Goal: Task Accomplishment & Management: Use online tool/utility

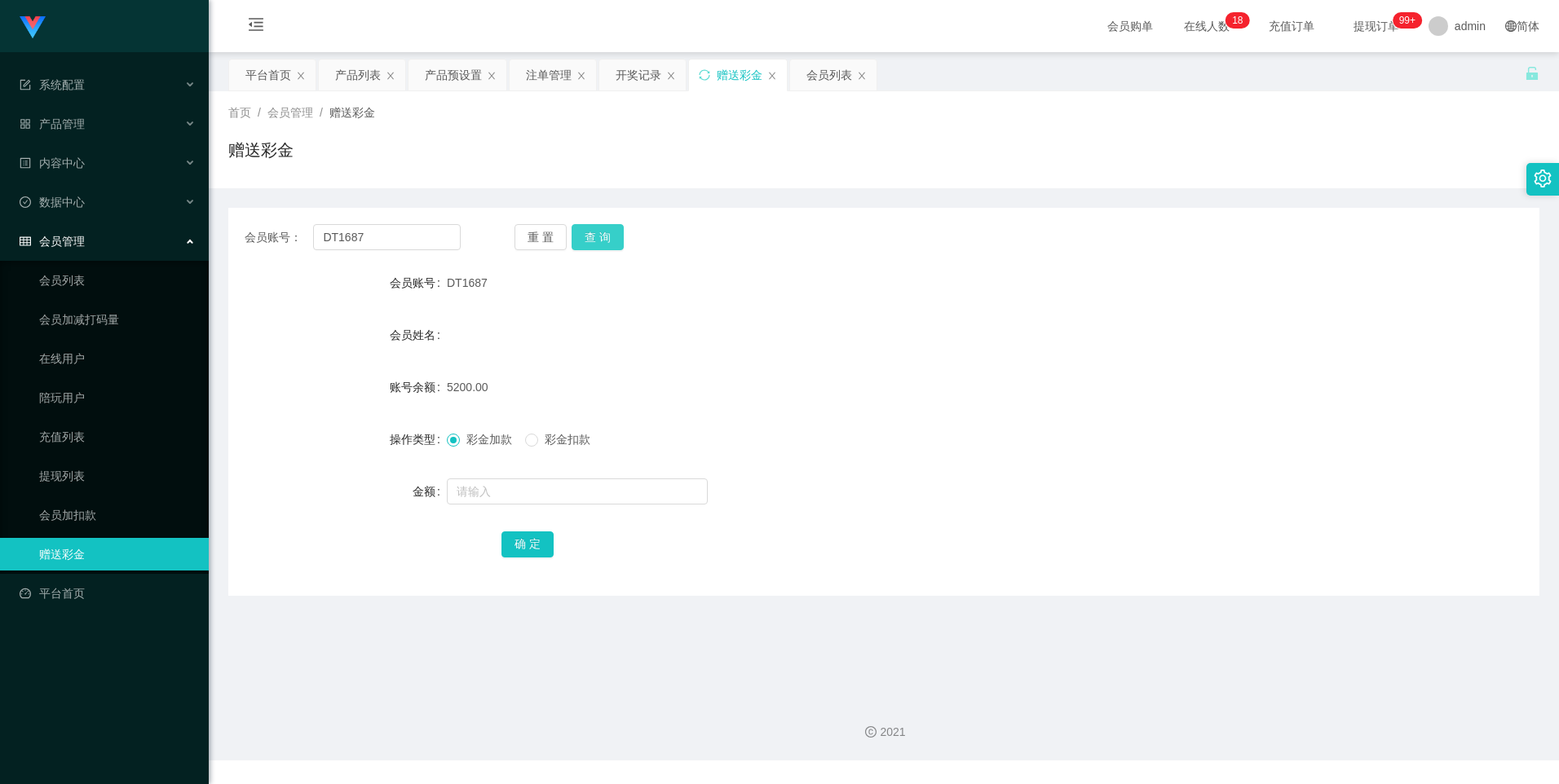
click at [608, 236] on button "查 询" at bounding box center [598, 237] width 52 height 26
click at [637, 74] on div "开奖记录" at bounding box center [638, 75] width 46 height 31
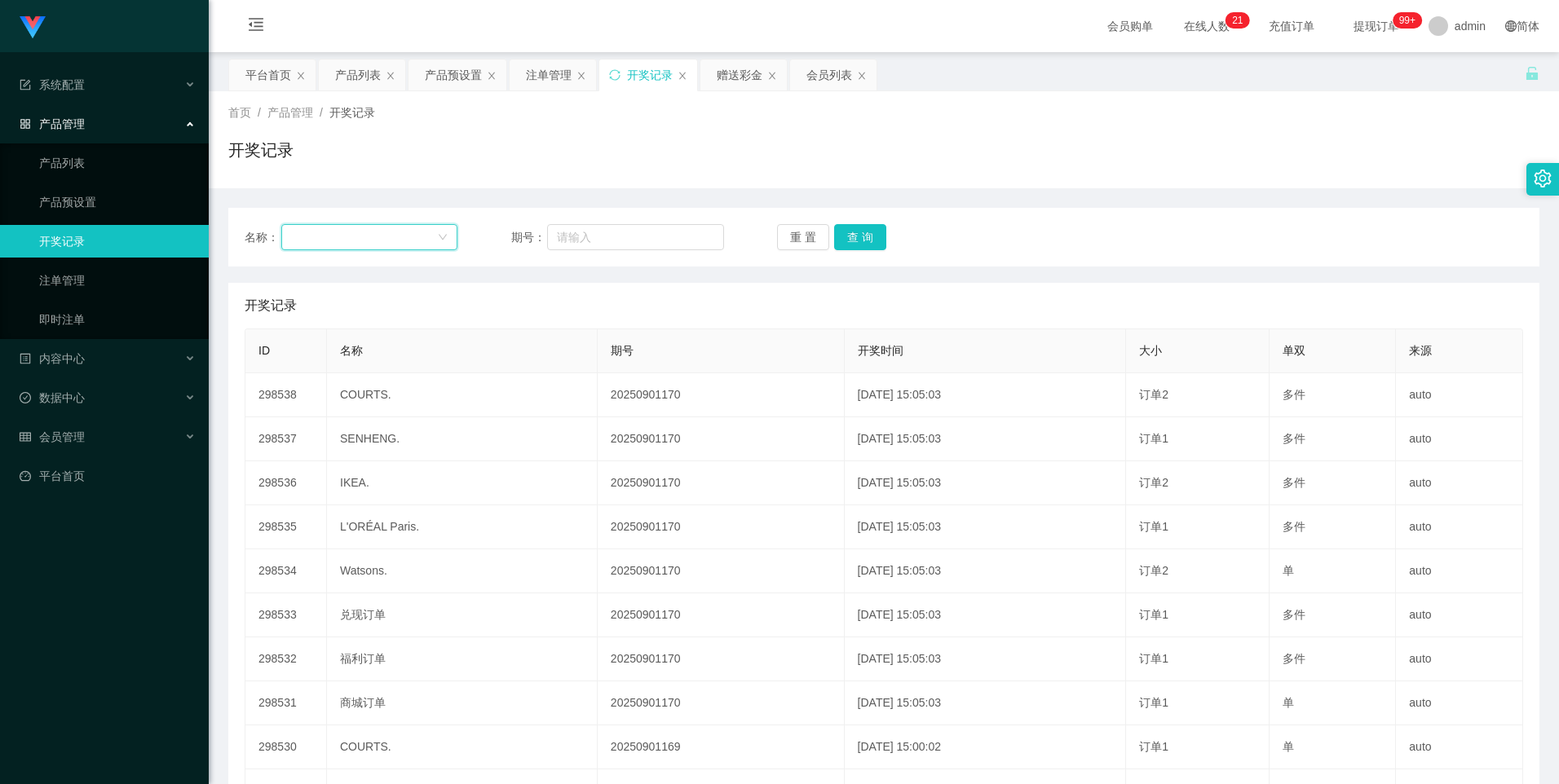
click at [391, 242] on div at bounding box center [364, 237] width 147 height 24
click at [341, 230] on div at bounding box center [364, 237] width 147 height 24
click at [610, 238] on input "text" at bounding box center [636, 237] width 177 height 26
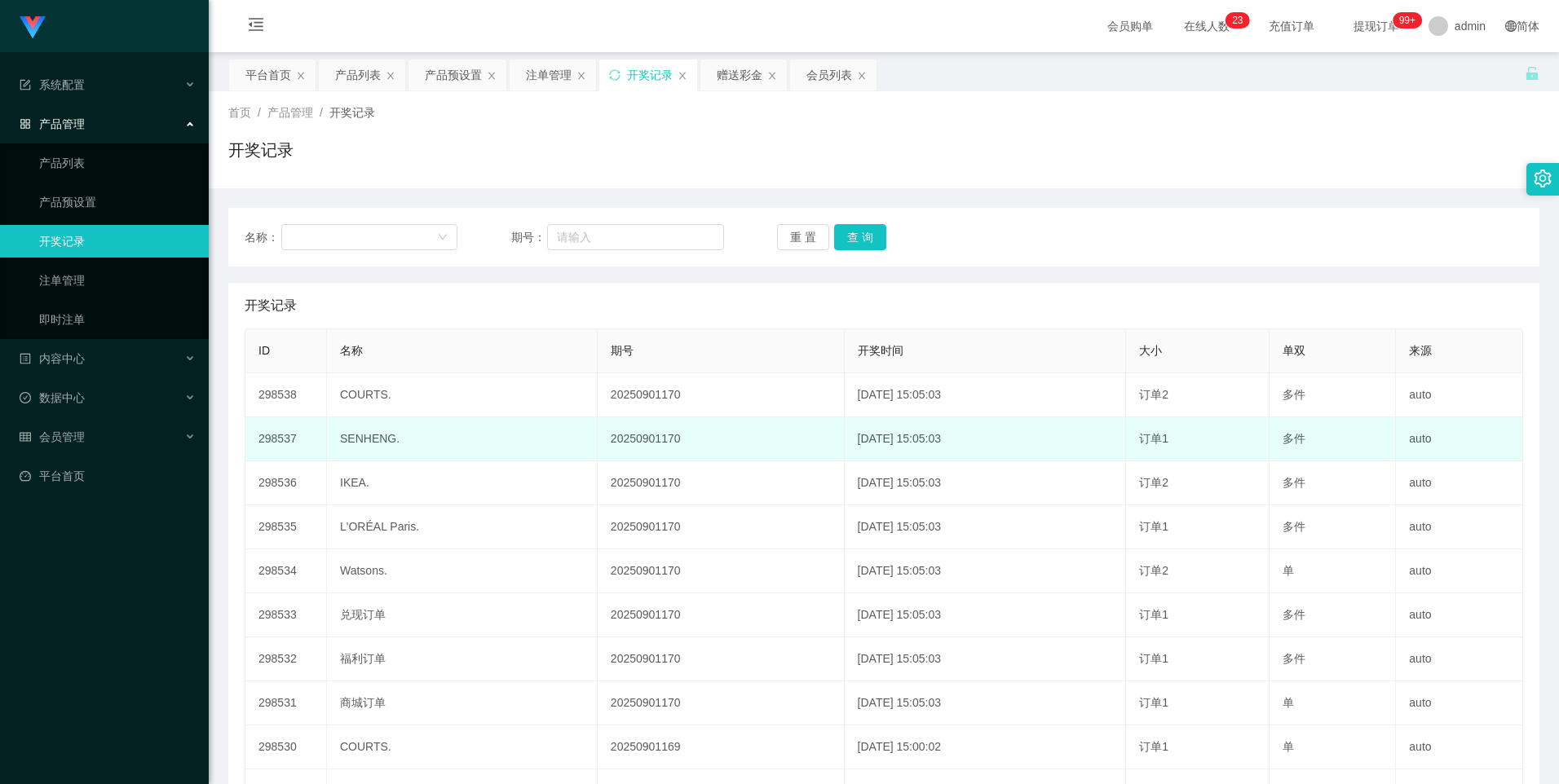
click at [677, 430] on td "20250901170" at bounding box center [721, 439] width 247 height 44
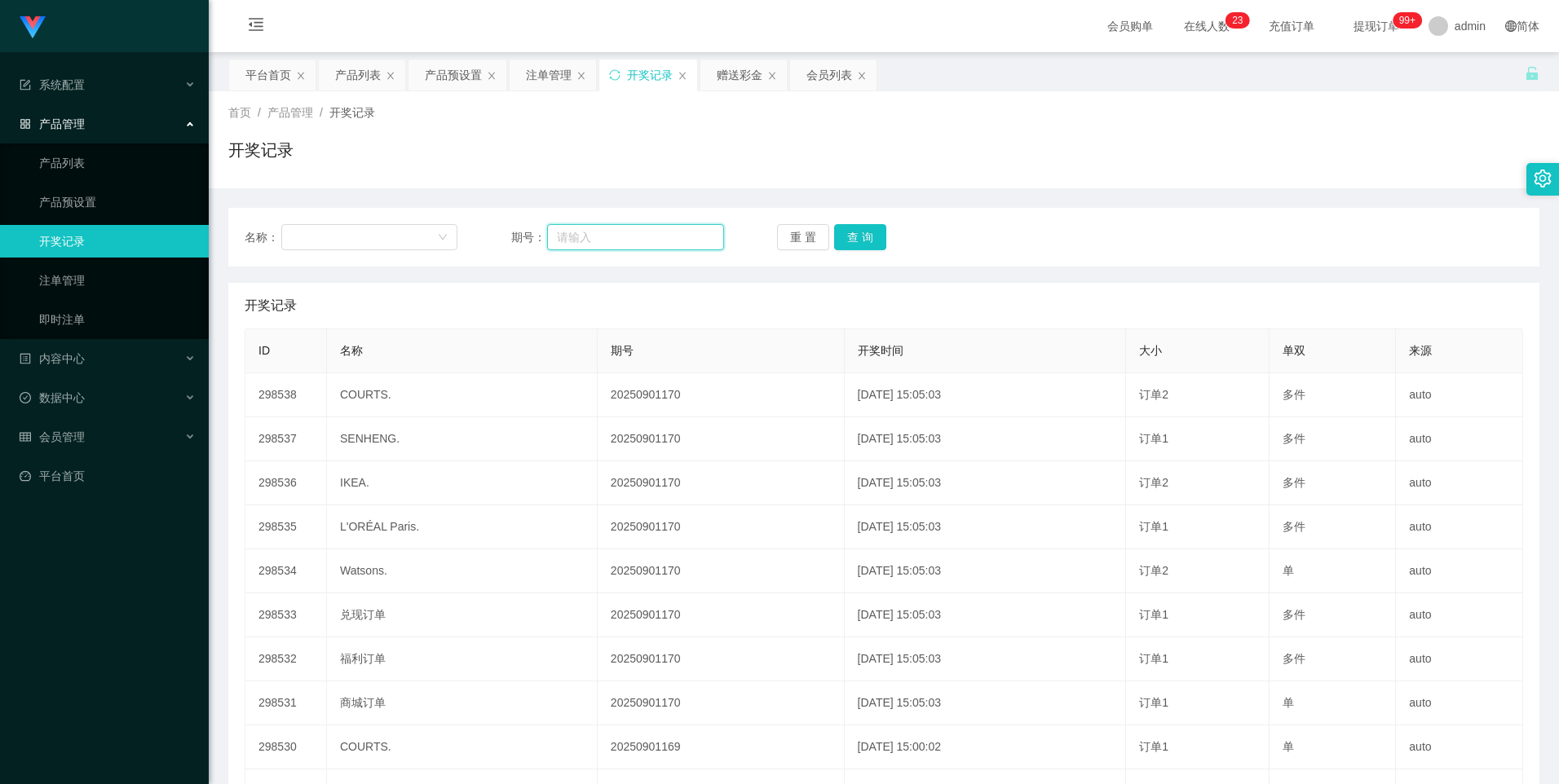
click at [588, 242] on input "text" at bounding box center [636, 237] width 177 height 26
type input "20250830120"
click at [857, 246] on button "查 询" at bounding box center [860, 237] width 52 height 26
click at [369, 237] on div at bounding box center [364, 237] width 147 height 24
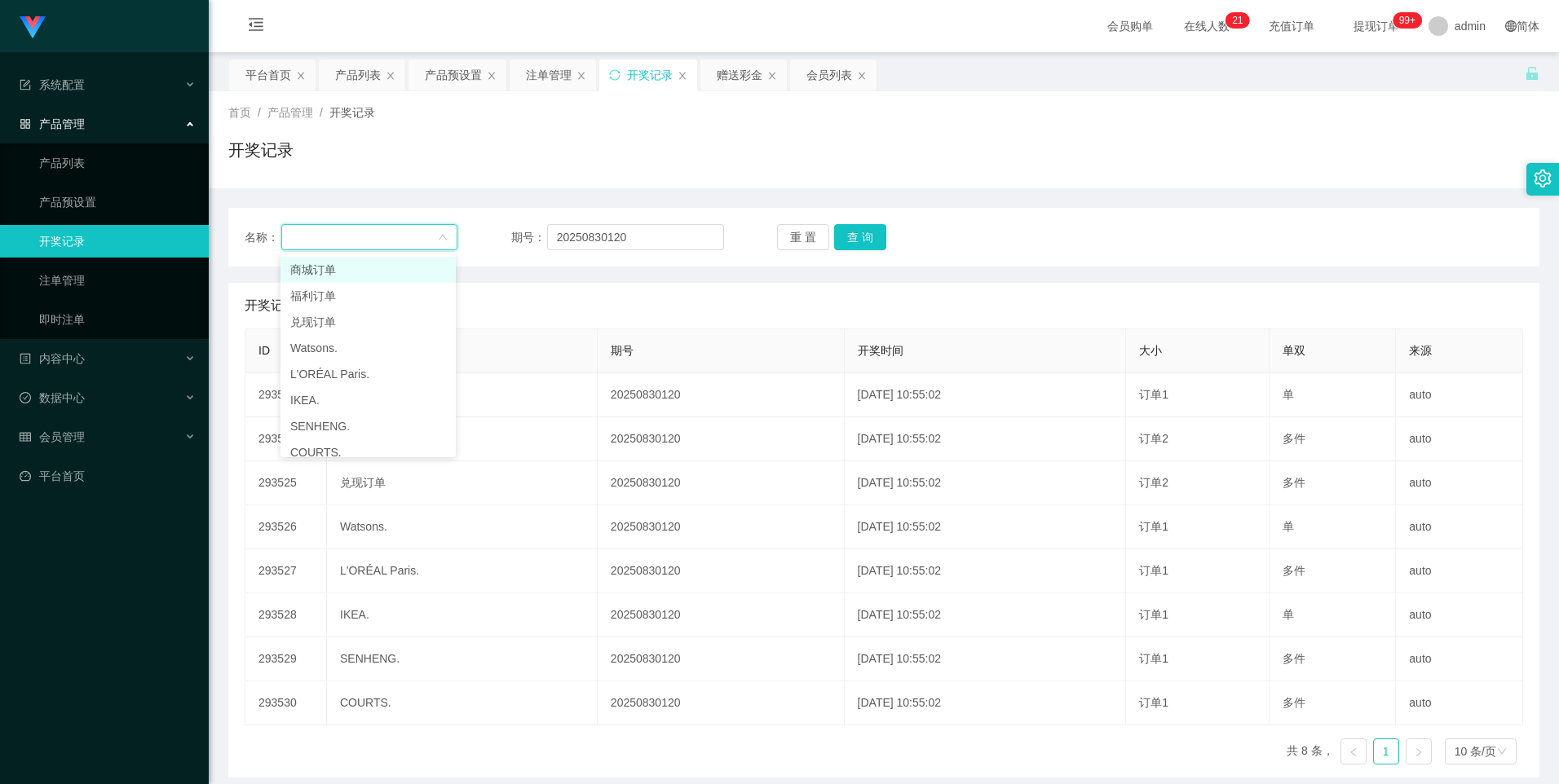
click at [369, 237] on div at bounding box center [364, 237] width 147 height 24
click at [369, 236] on div at bounding box center [364, 237] width 147 height 24
click at [830, 83] on div "会员列表" at bounding box center [829, 75] width 46 height 31
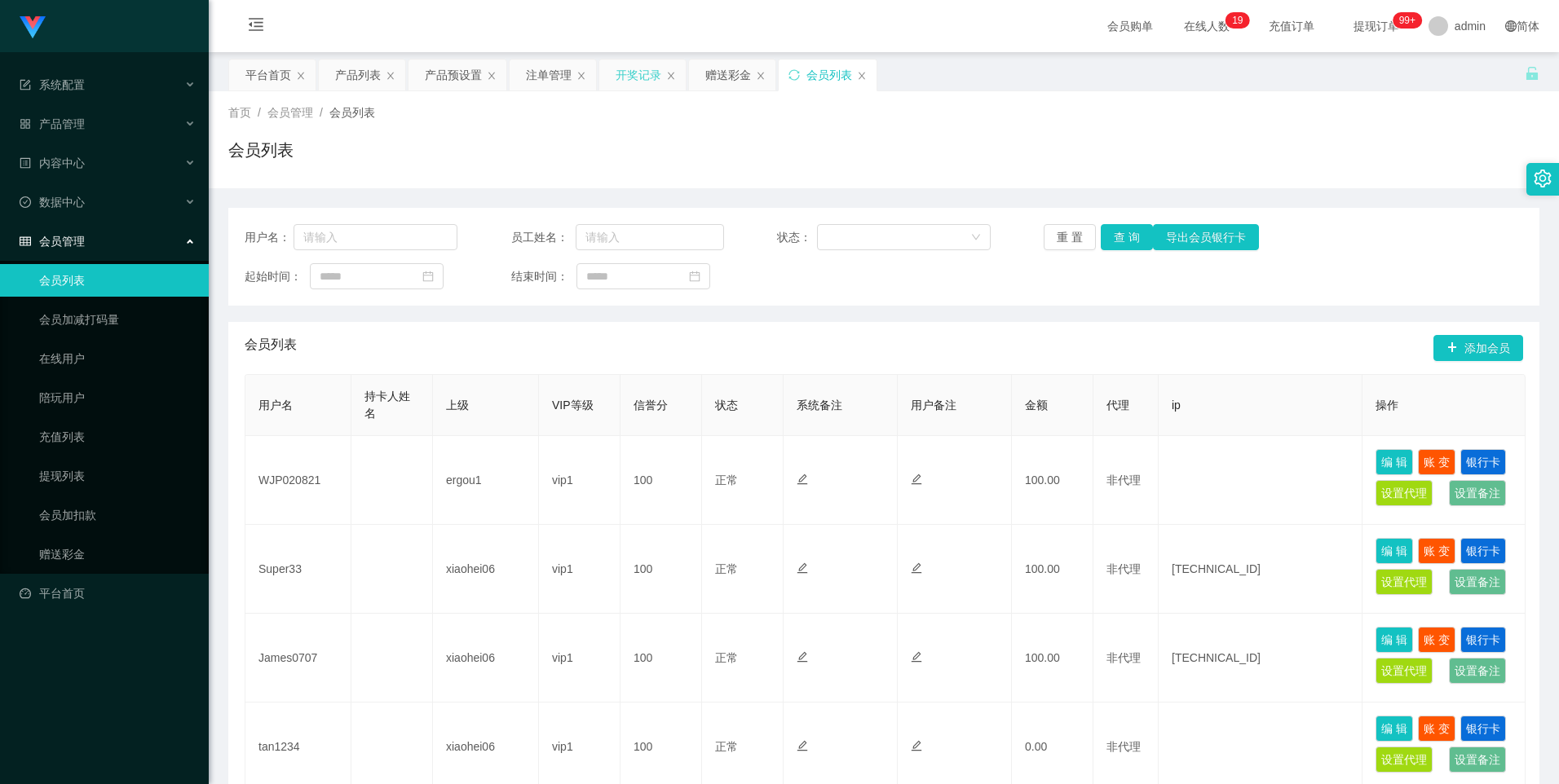
click at [627, 80] on div "开奖记录" at bounding box center [638, 75] width 46 height 31
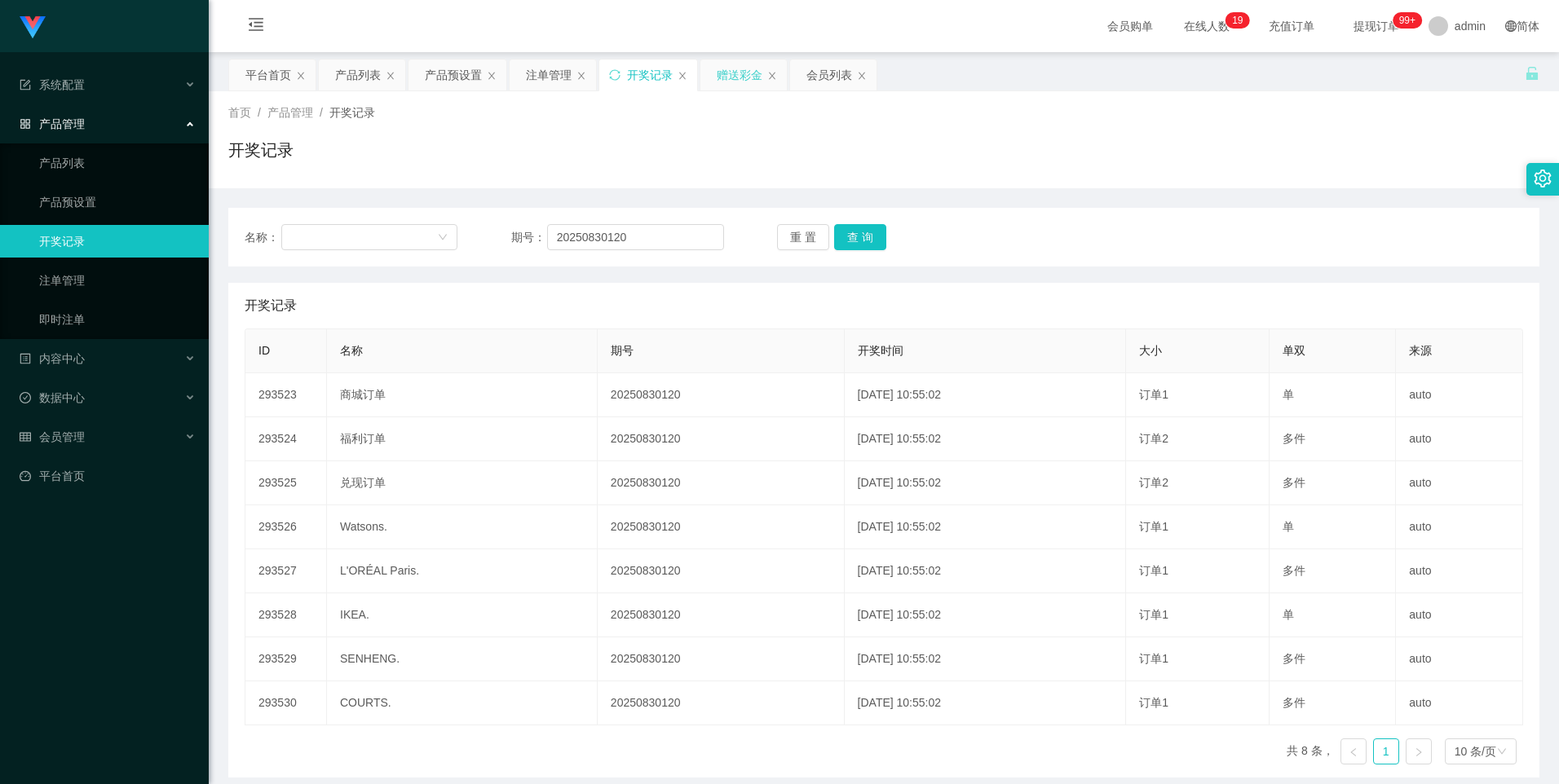
click at [722, 75] on div "赠送彩金" at bounding box center [739, 75] width 46 height 31
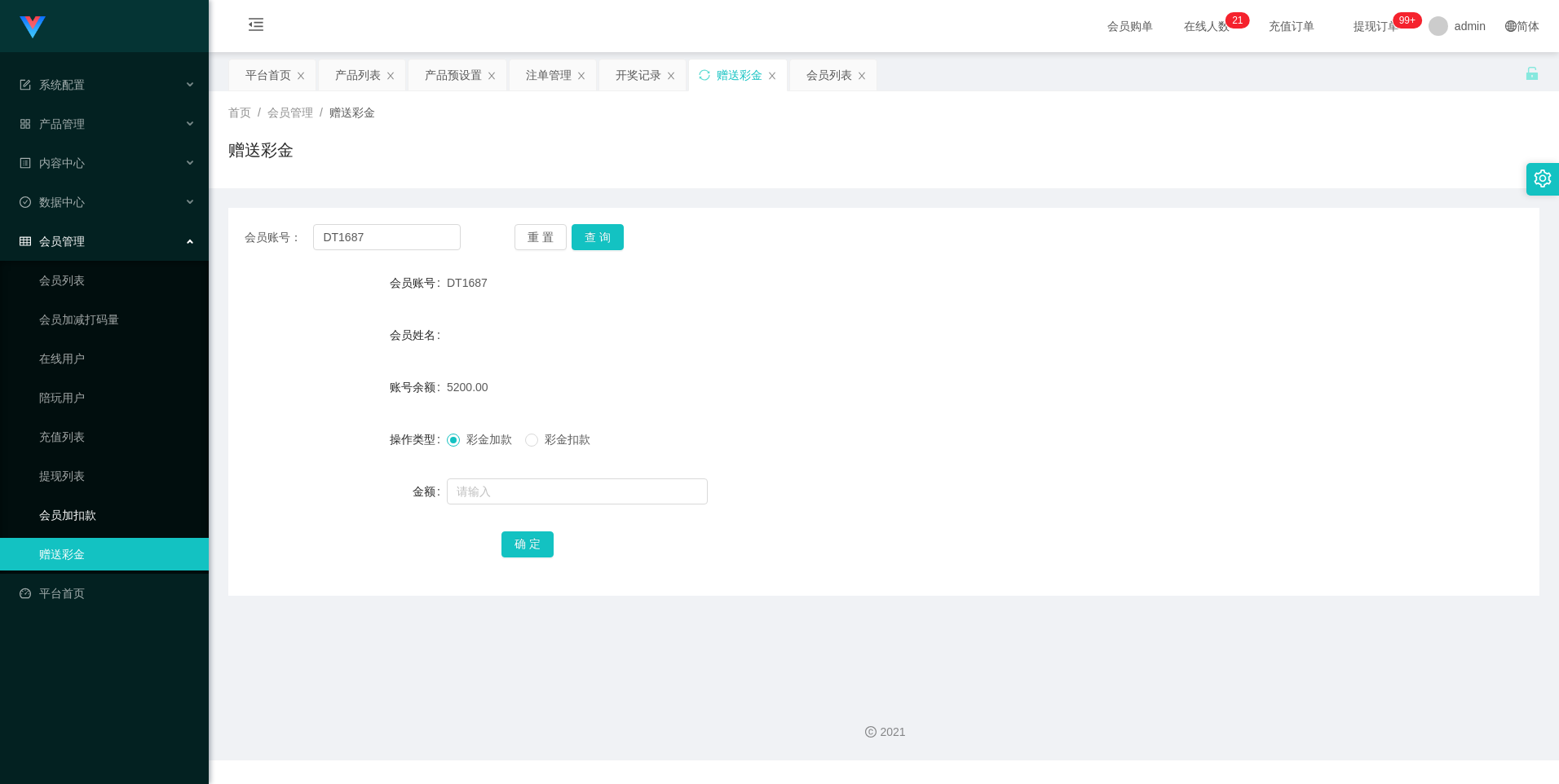
click at [106, 510] on link "会员加扣款" at bounding box center [117, 515] width 157 height 32
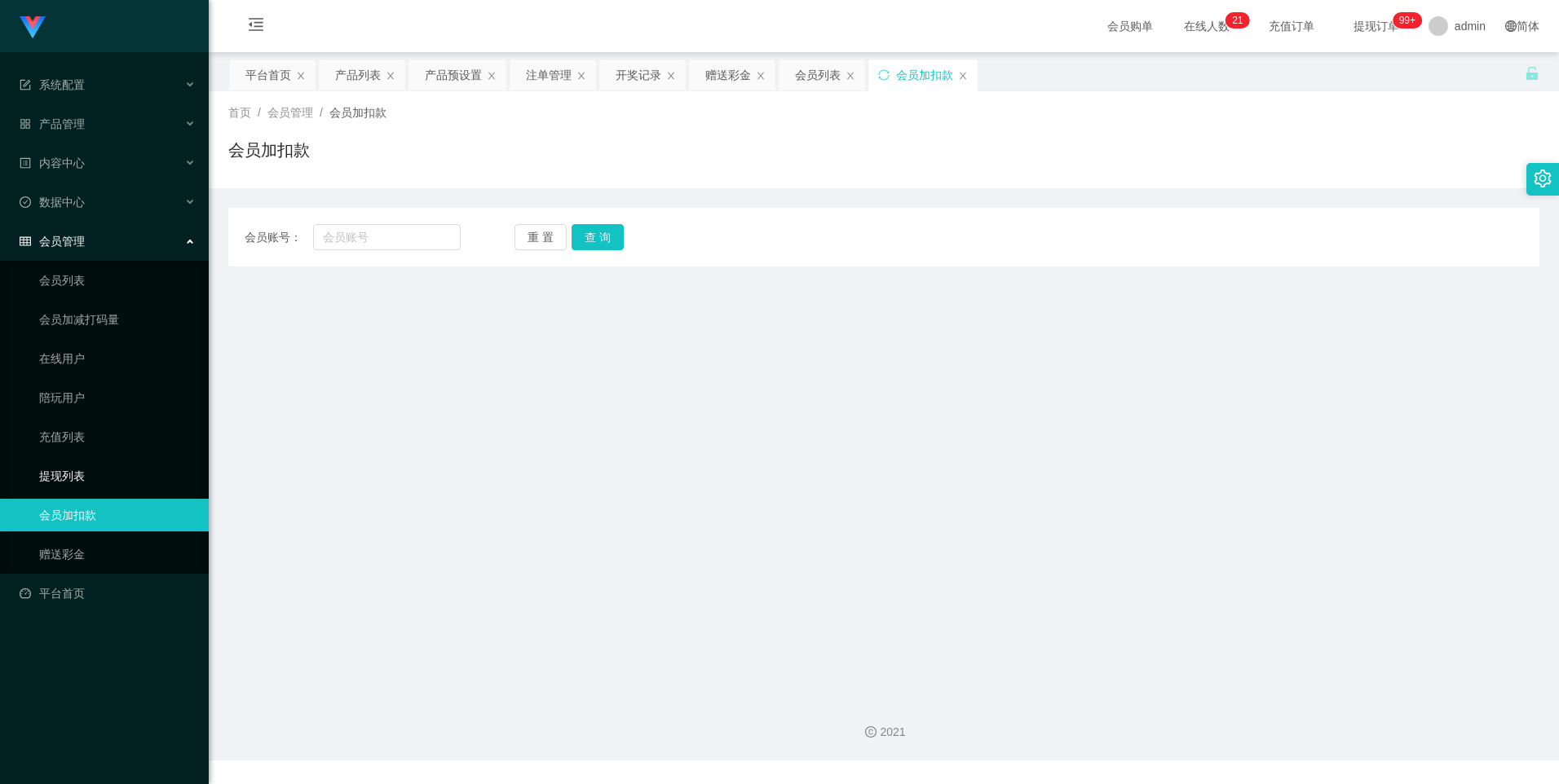
click at [71, 477] on link "提现列表" at bounding box center [117, 476] width 157 height 32
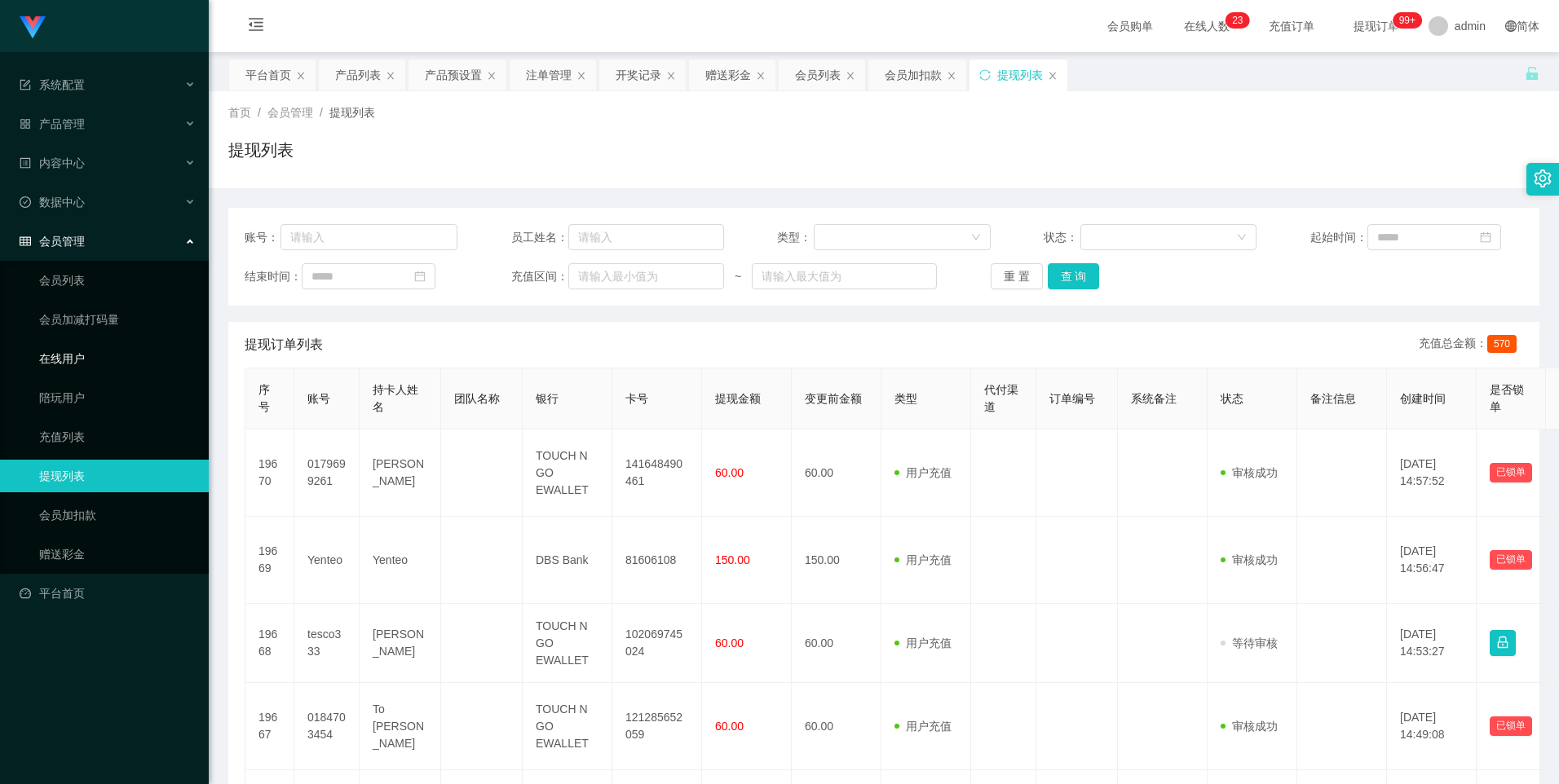
click at [93, 356] on link "在线用户" at bounding box center [117, 359] width 157 height 32
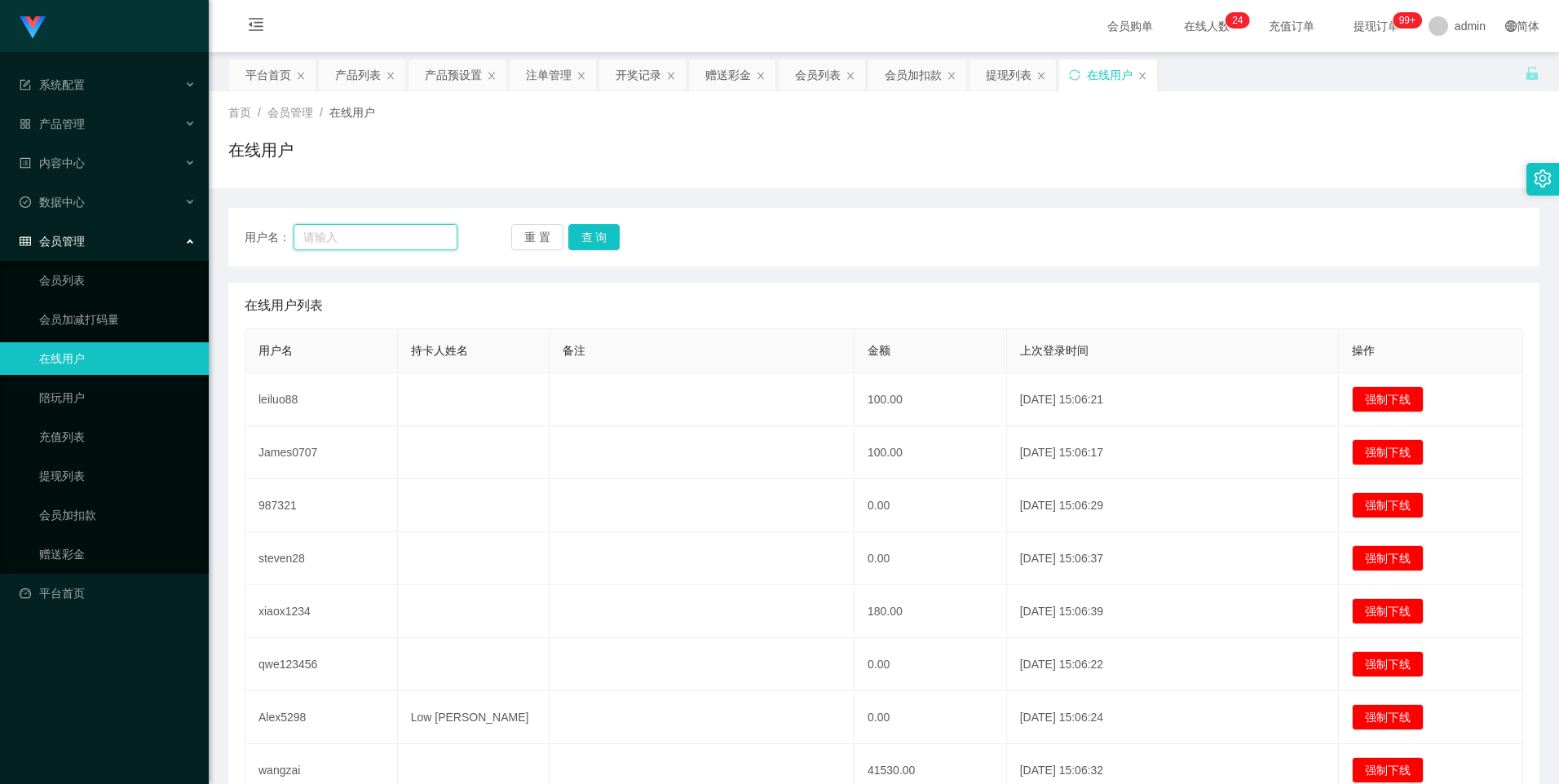
click at [334, 229] on input "text" at bounding box center [376, 237] width 165 height 26
type input "bt1687"
click at [595, 244] on button "查 询" at bounding box center [594, 237] width 52 height 26
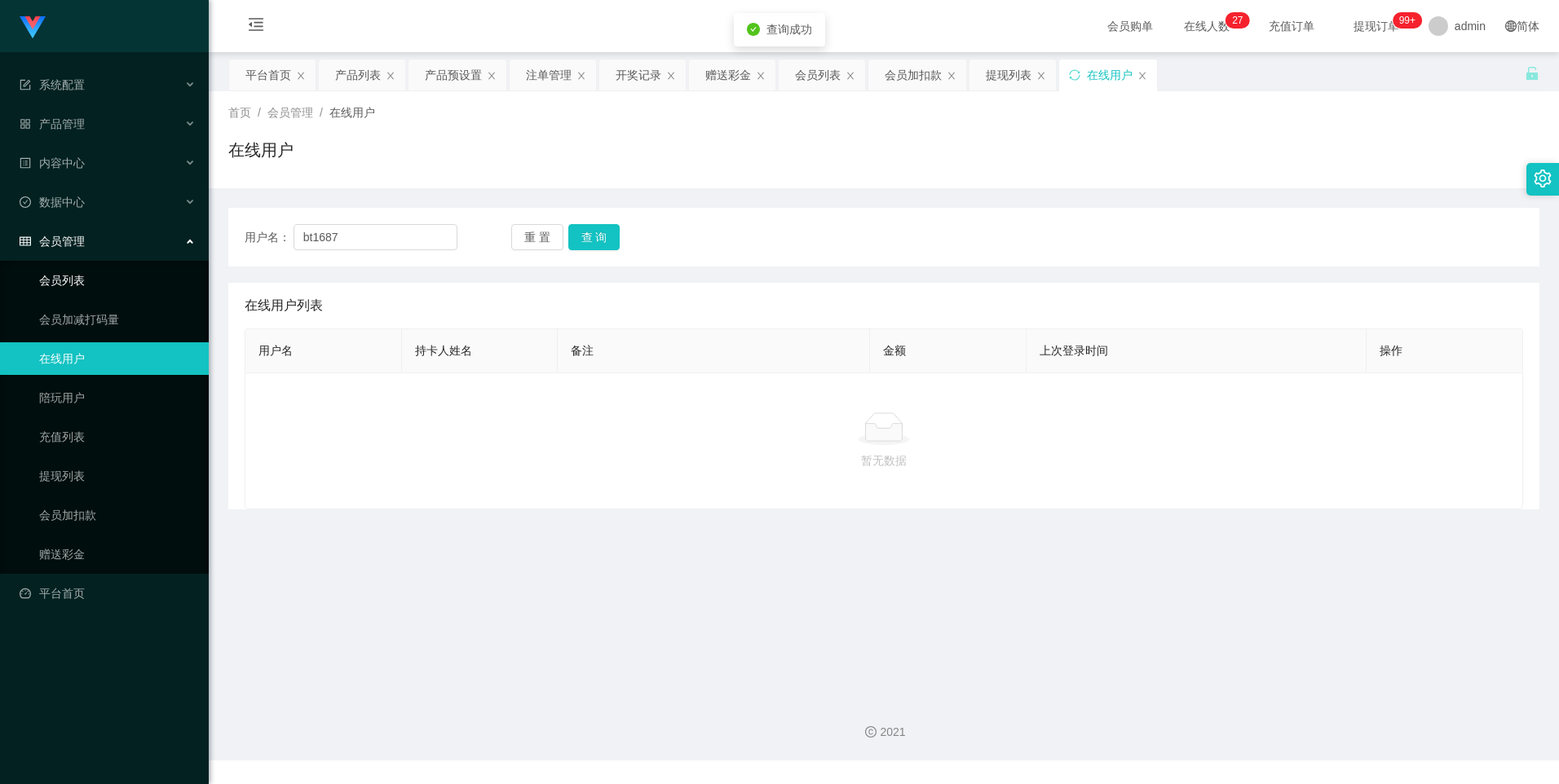
click at [115, 278] on link "会员列表" at bounding box center [117, 280] width 157 height 32
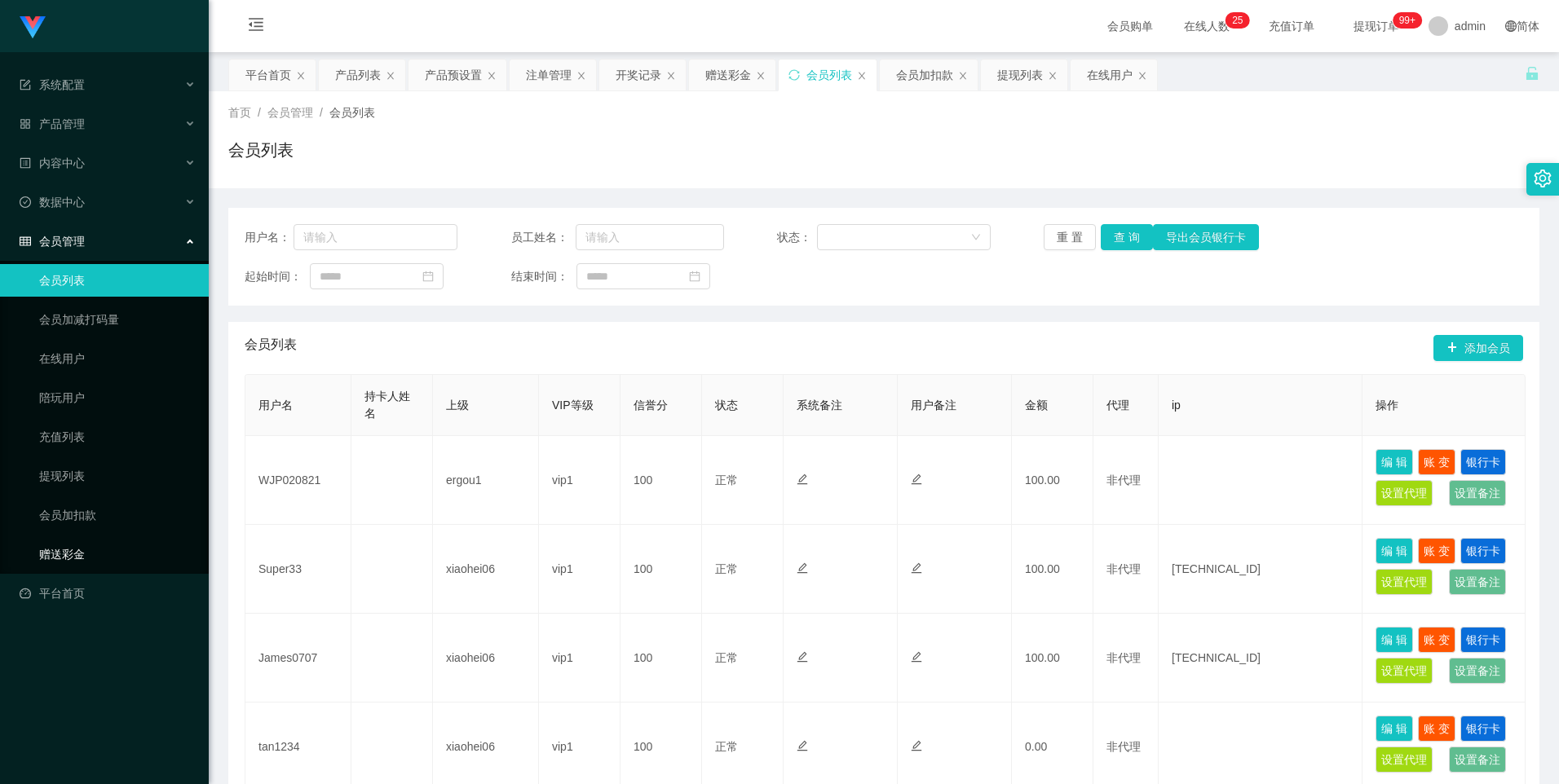
click at [86, 548] on link "赠送彩金" at bounding box center [117, 554] width 157 height 32
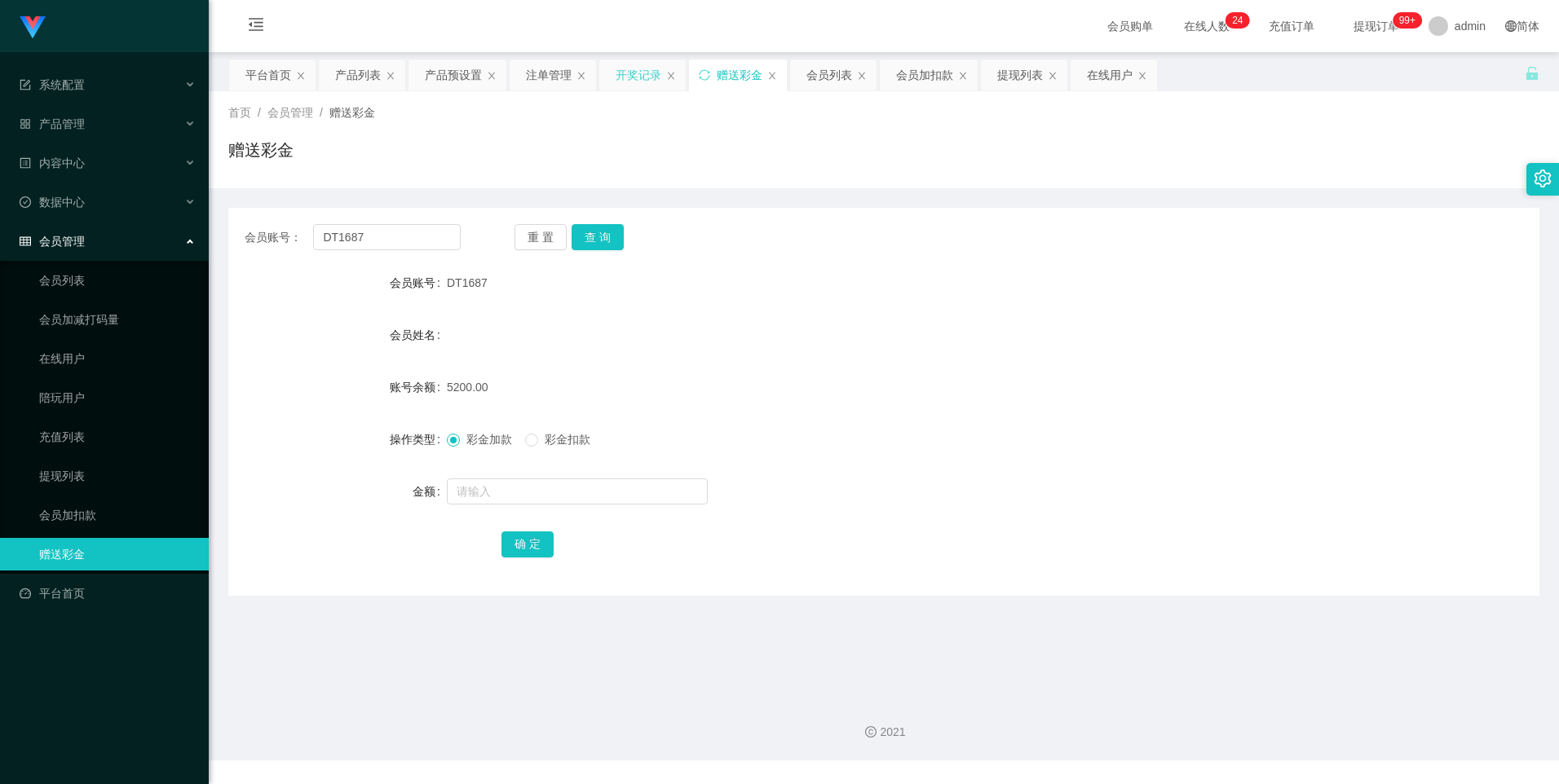
click at [619, 82] on div "开奖记录" at bounding box center [638, 75] width 46 height 31
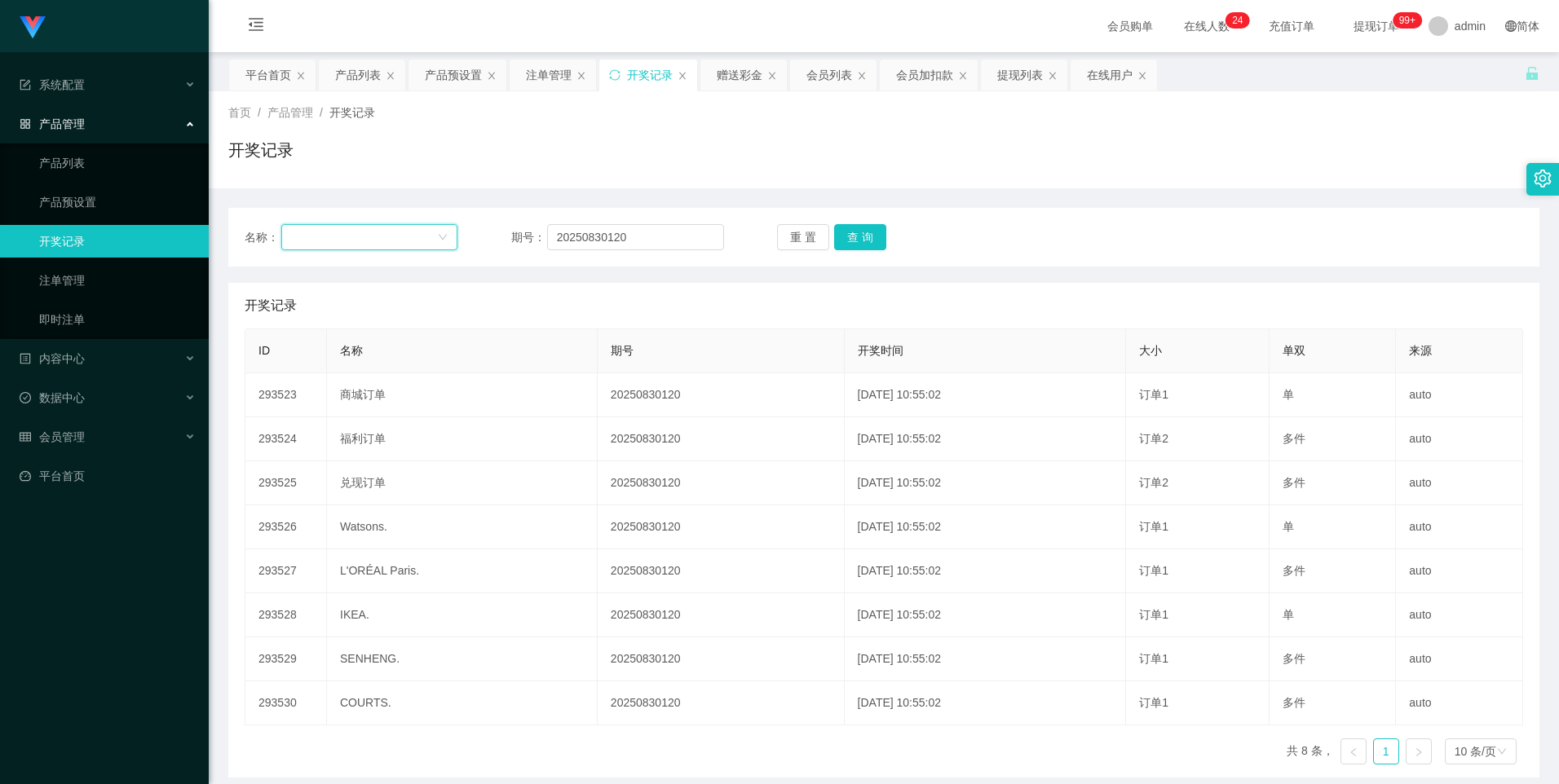
click at [406, 242] on div at bounding box center [364, 237] width 147 height 24
click at [327, 328] on li "兑现订单" at bounding box center [368, 322] width 175 height 26
click at [859, 237] on button "查 询" at bounding box center [860, 237] width 52 height 26
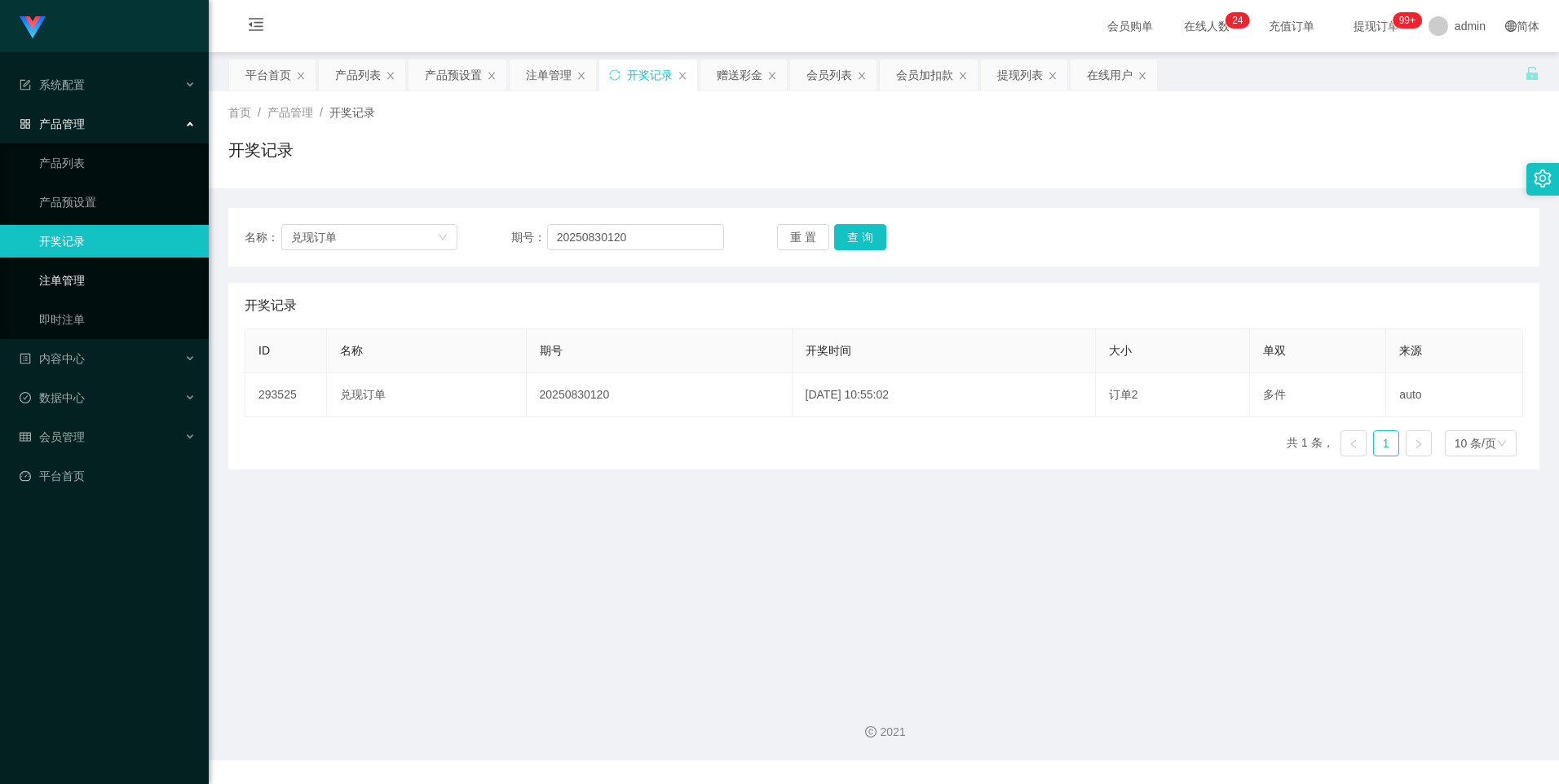
click at [72, 279] on link "注单管理" at bounding box center [117, 280] width 157 height 32
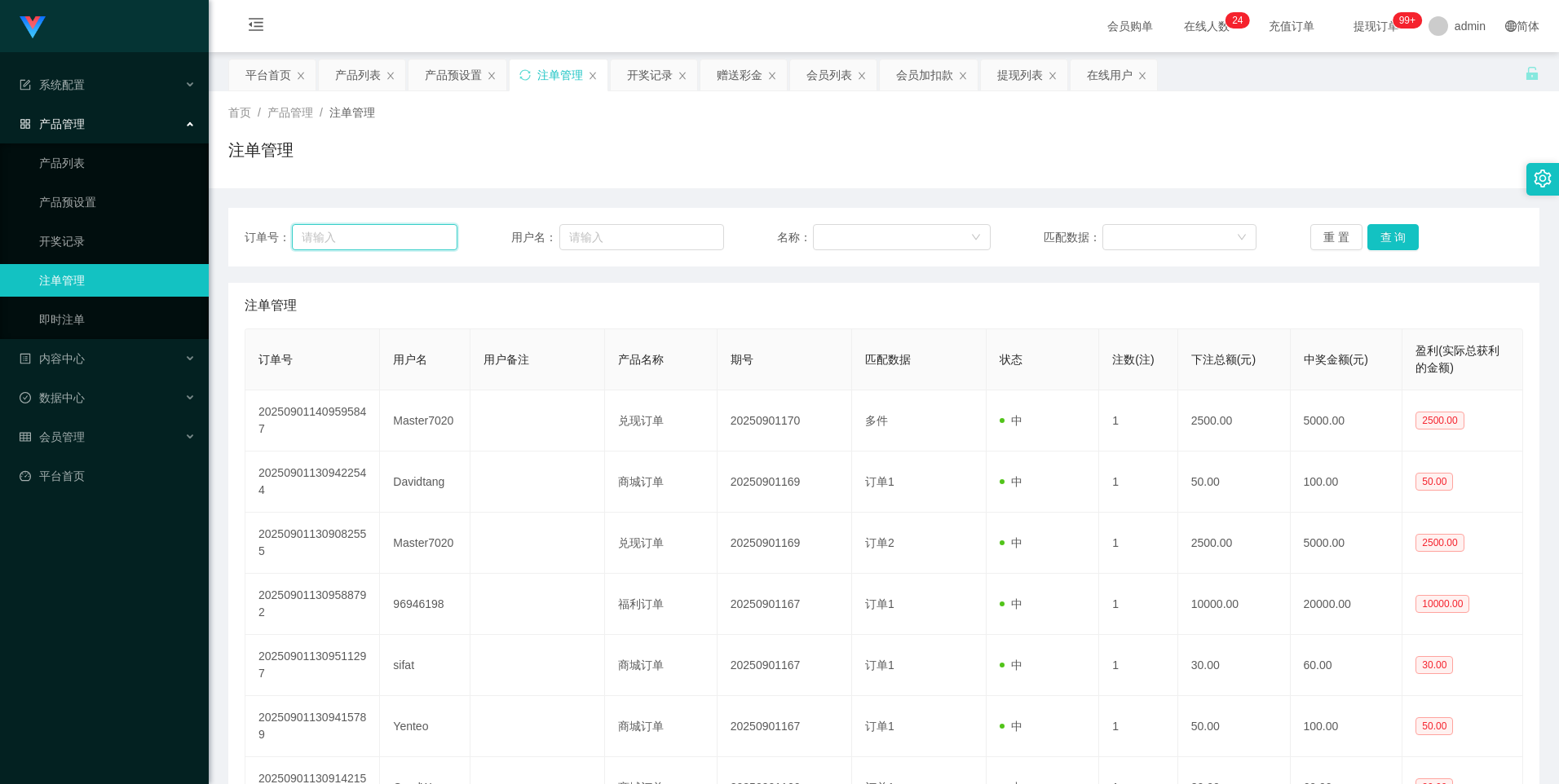
click at [368, 247] on input "text" at bounding box center [375, 237] width 166 height 26
type input "20250831120"
click at [610, 243] on input "text" at bounding box center [641, 237] width 165 height 26
click at [1390, 238] on button "查 询" at bounding box center [1394, 237] width 52 height 26
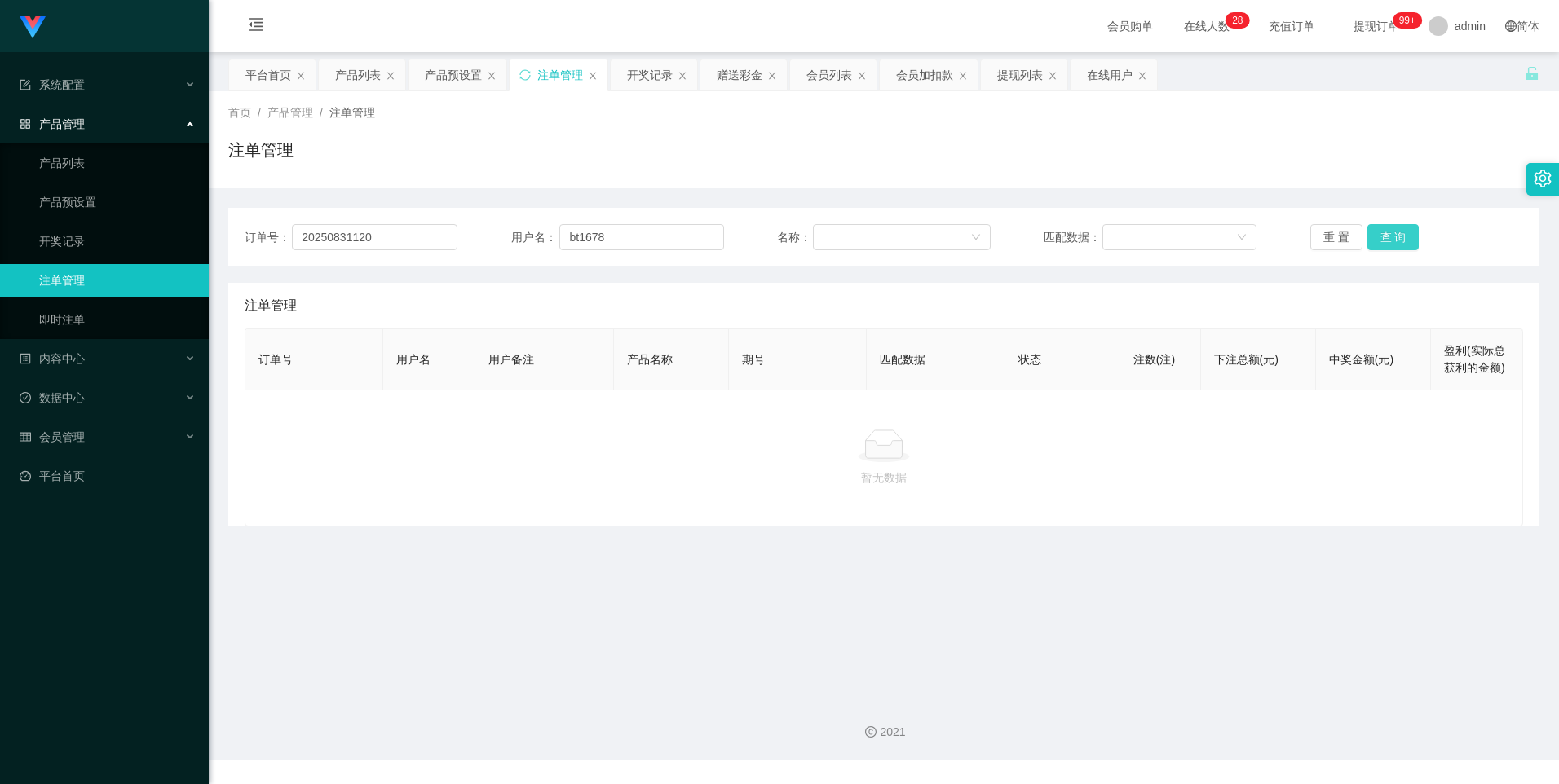
click at [1390, 238] on button "查 询" at bounding box center [1394, 237] width 52 height 26
drag, startPoint x: 574, startPoint y: 242, endPoint x: 676, endPoint y: 285, distance: 110.7
click at [592, 248] on input "bt1678" at bounding box center [641, 237] width 165 height 26
click at [575, 234] on input "bt1678" at bounding box center [641, 237] width 165 height 26
click at [1393, 238] on button "查 询" at bounding box center [1394, 237] width 52 height 26
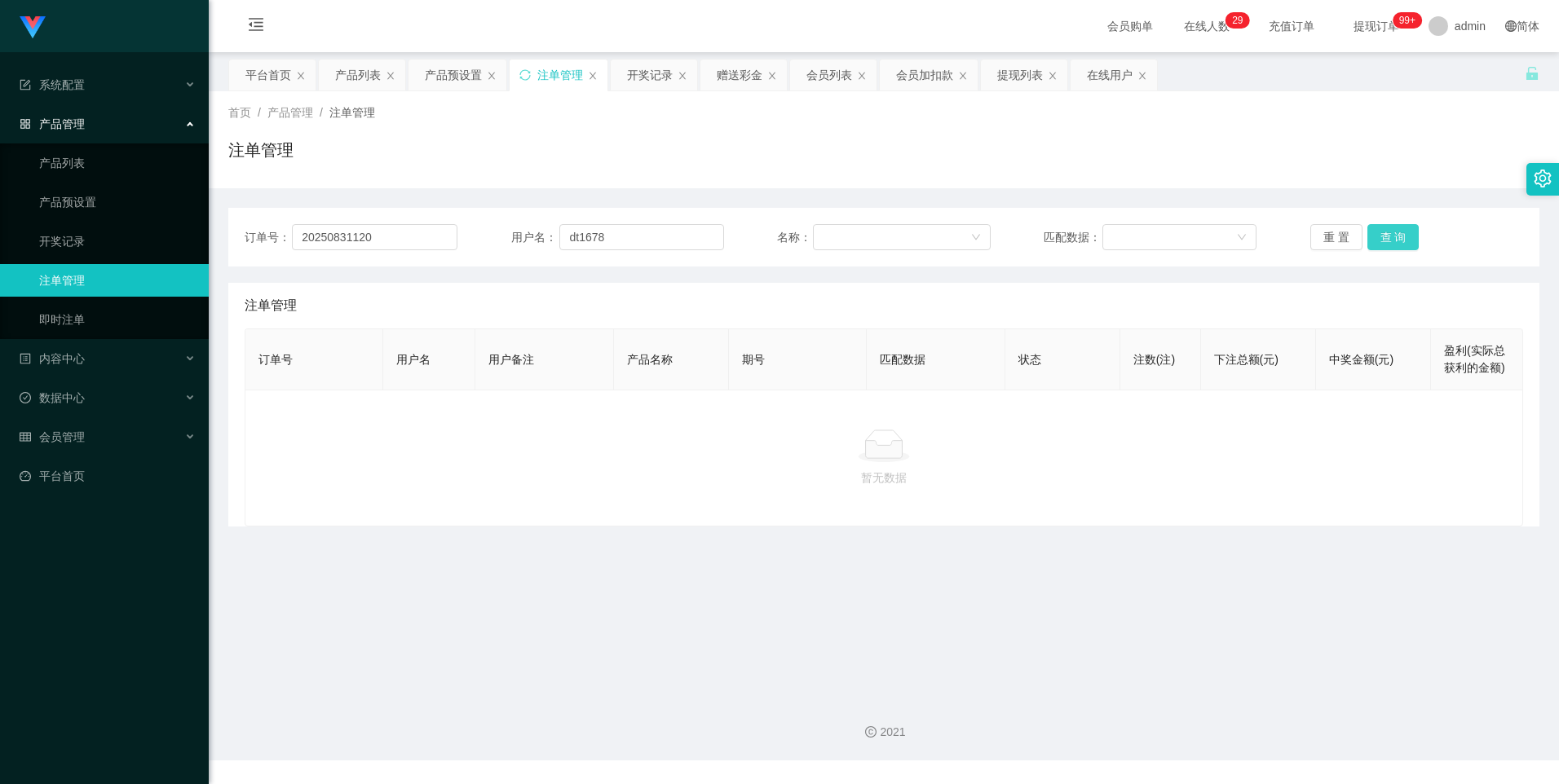
click at [1407, 239] on button "查 询" at bounding box center [1394, 237] width 52 height 26
drag, startPoint x: 339, startPoint y: 244, endPoint x: 348, endPoint y: 242, distance: 9.2
click at [339, 244] on input "20250831120" at bounding box center [375, 237] width 166 height 26
click at [770, 538] on main "关闭左侧 关闭右侧 关闭其它 刷新页面 平台首页 产品列表 产品预设置 注单管理 开奖记录 赠送彩金 会员列表 会员加扣款 提现列表 在线用户 首页 / 产品…" at bounding box center [885, 369] width 1351 height 633
click at [638, 231] on input "dt1678" at bounding box center [641, 237] width 165 height 26
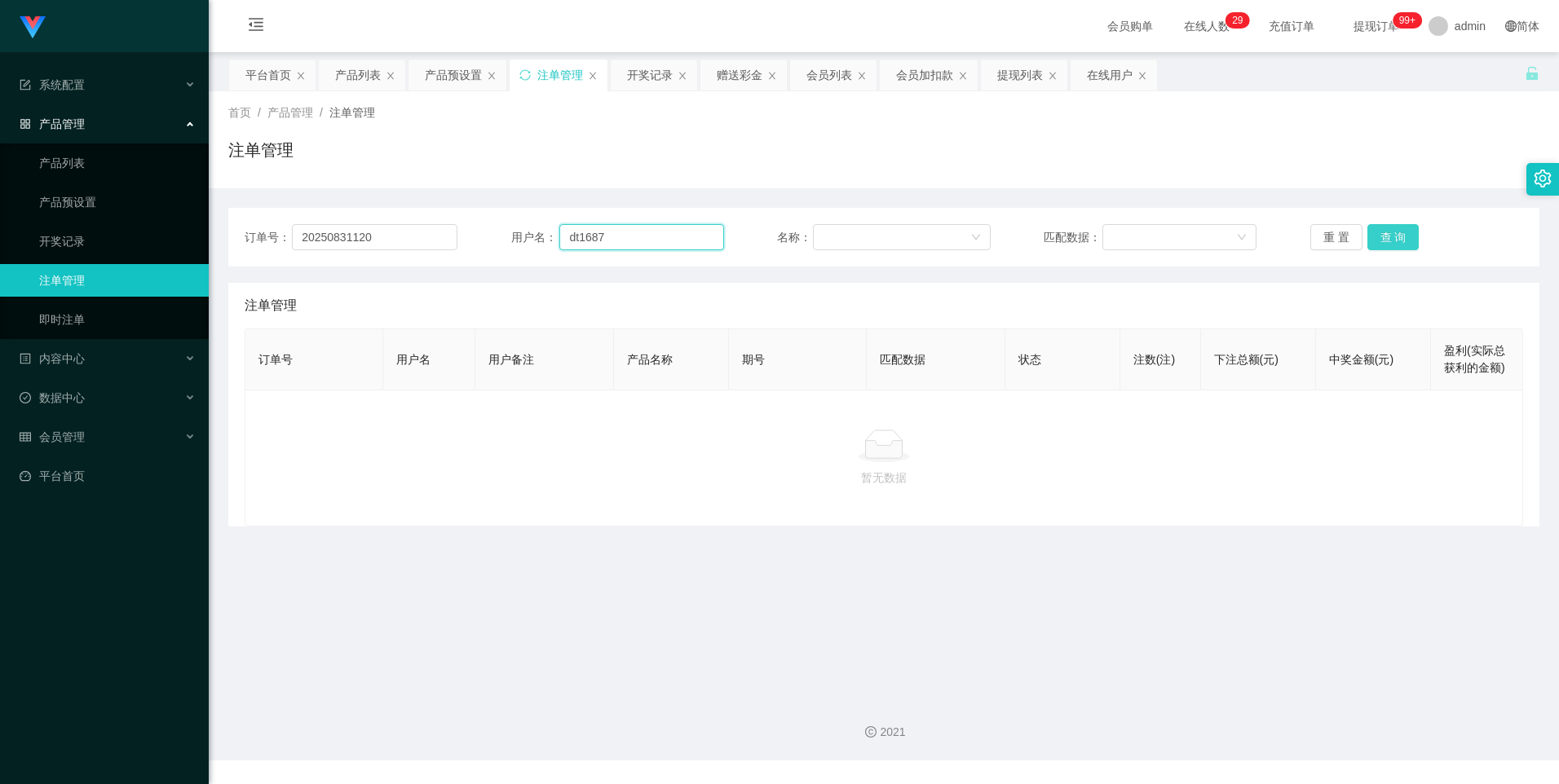
type input "dt1687"
click at [1390, 230] on button "查 询" at bounding box center [1394, 237] width 52 height 26
click at [1389, 238] on button "查 询" at bounding box center [1394, 237] width 52 height 26
drag, startPoint x: 1389, startPoint y: 238, endPoint x: 1355, endPoint y: 250, distance: 36.1
click at [1389, 233] on button "查 询" at bounding box center [1403, 237] width 70 height 26
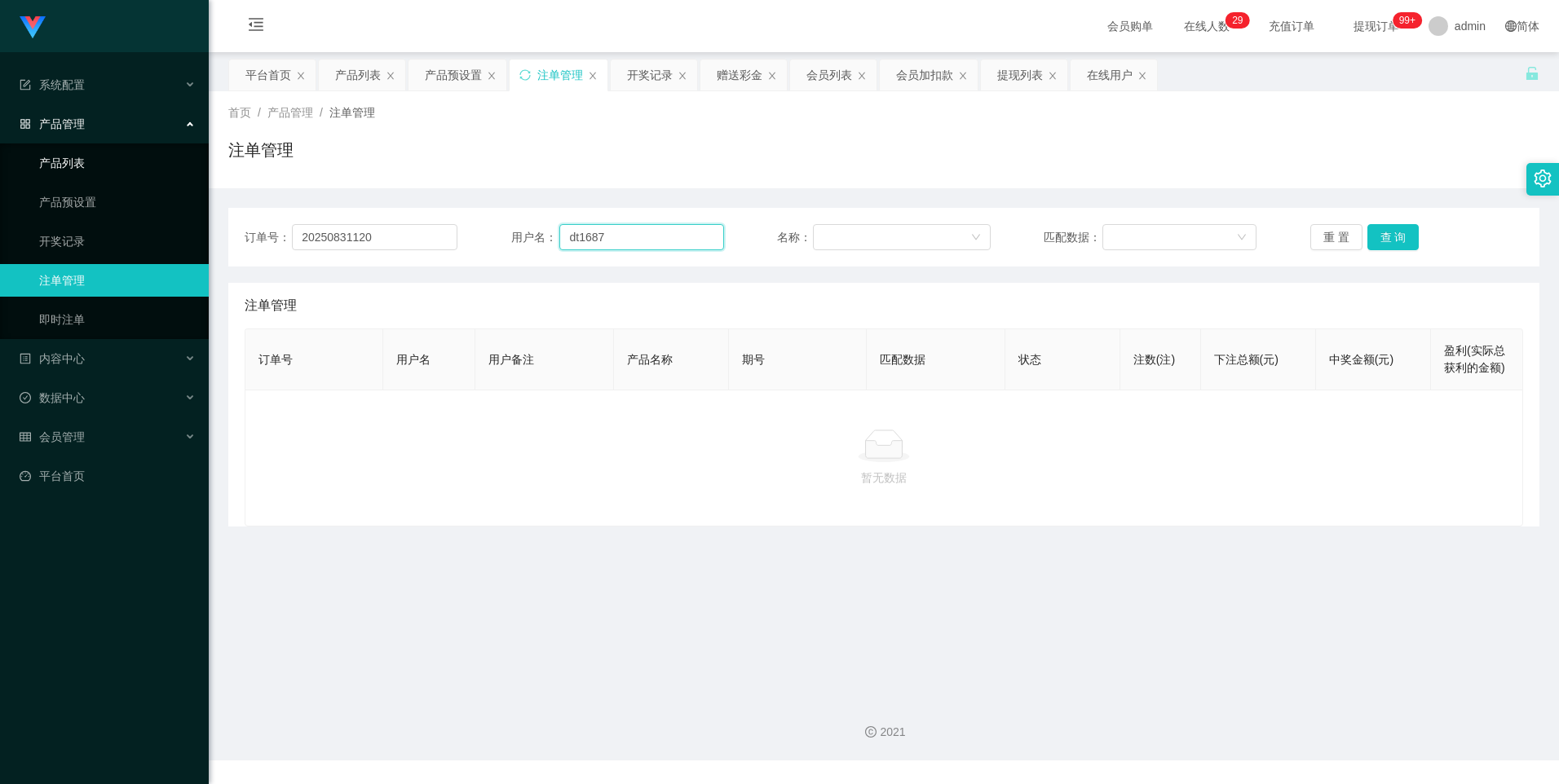
drag, startPoint x: 606, startPoint y: 242, endPoint x: 158, endPoint y: 169, distance: 453.9
click at [461, 217] on div "订单号： 20250831120 用户名： dt1687 名称： 匹配数据： 重 置 查 询" at bounding box center [884, 237] width 1311 height 59
click at [656, 76] on div "开奖记录" at bounding box center [649, 75] width 46 height 31
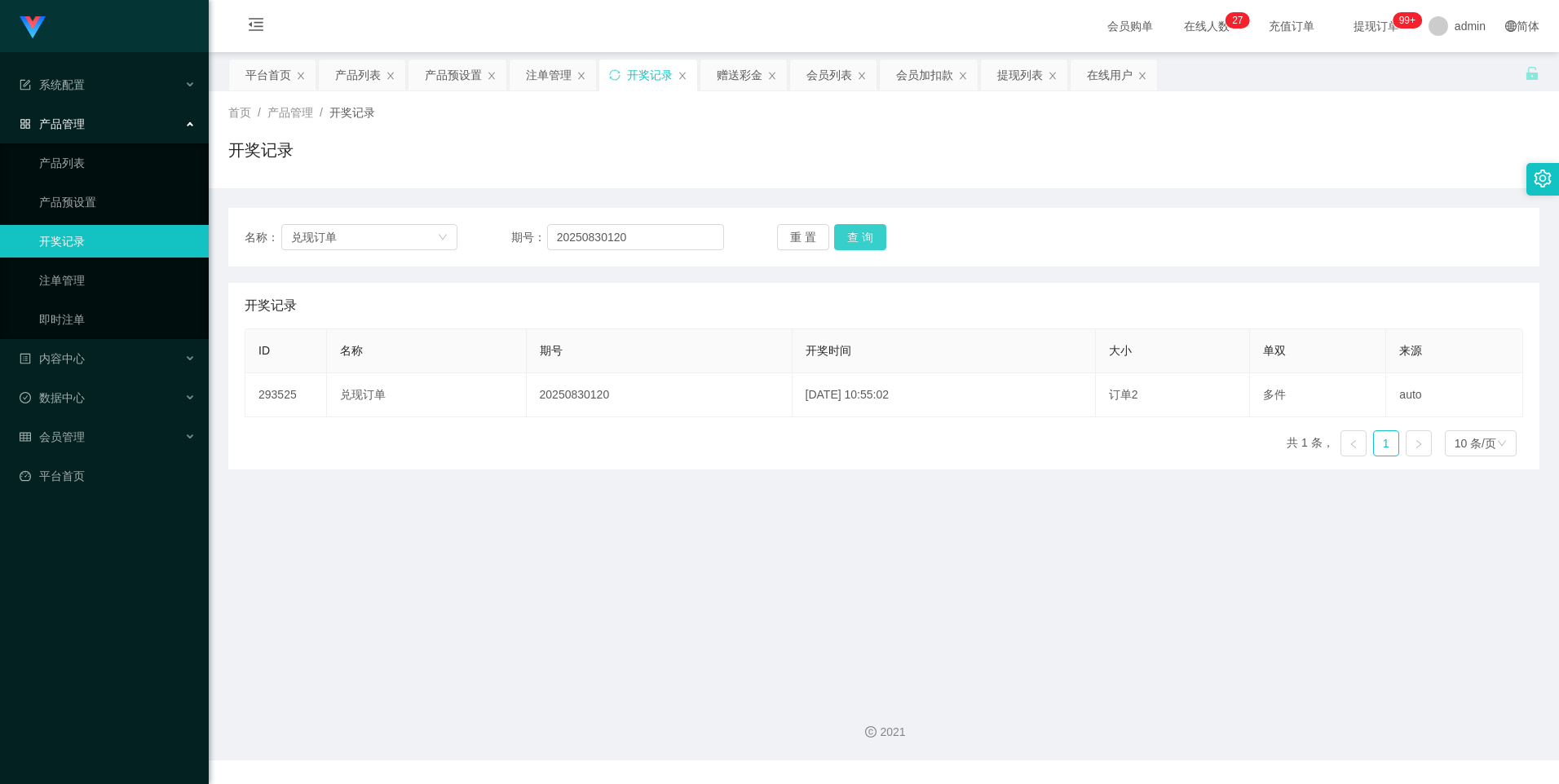
click at [851, 243] on button "查 询" at bounding box center [860, 237] width 52 height 26
click at [1385, 449] on link "1" at bounding box center [1386, 442] width 24 height 24
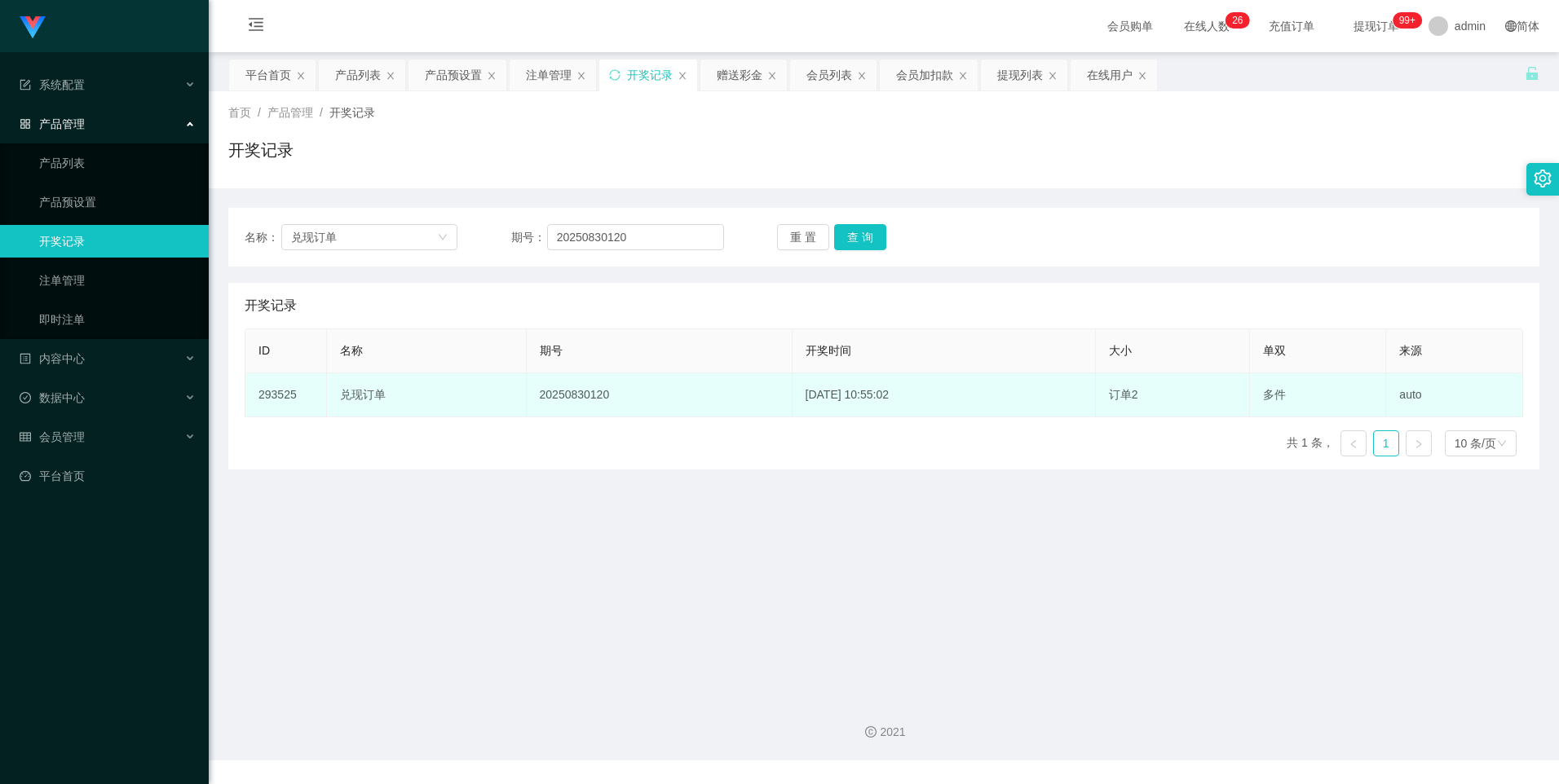
click at [919, 399] on td "2025-08-30 10:55:02" at bounding box center [944, 395] width 303 height 44
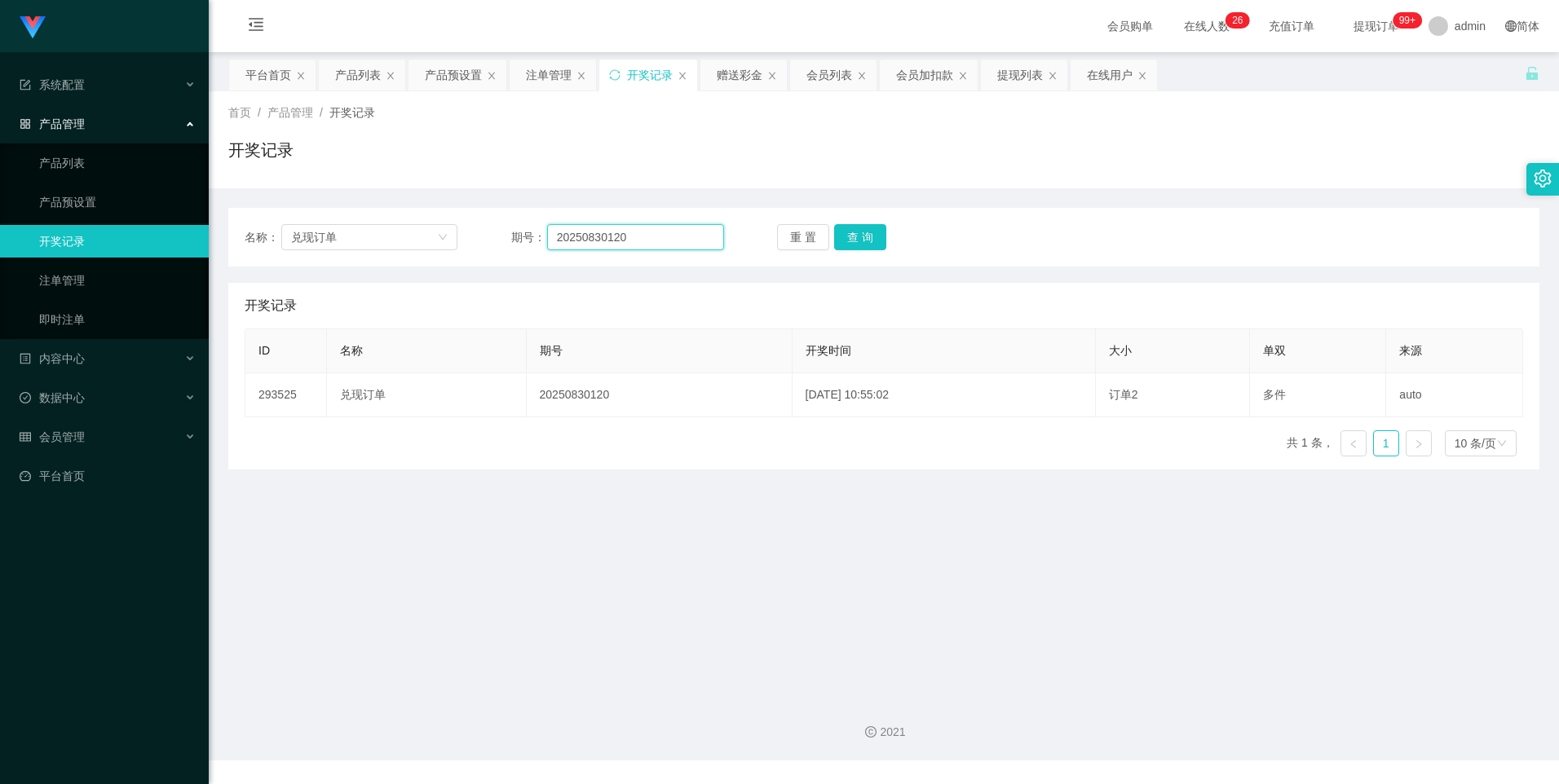
click at [635, 238] on input "20250830120" at bounding box center [636, 237] width 177 height 26
click at [597, 440] on div "ID 名称 期号 开奖时间 大小 单双 来源 293525 兑现订单 20250830120 2025-08-30 10:55:02 订单2 多件 auto …" at bounding box center [884, 398] width 1279 height 141
click at [640, 247] on input "202508301" at bounding box center [636, 237] width 177 height 26
click at [615, 237] on input "202508301169" at bounding box center [636, 237] width 177 height 26
click at [661, 434] on div "ID 名称 期号 开奖时间 大小 单双 来源 293525 兑现订单 20250830120 2025-08-30 10:55:02 订单2 多件 auto …" at bounding box center [884, 398] width 1279 height 141
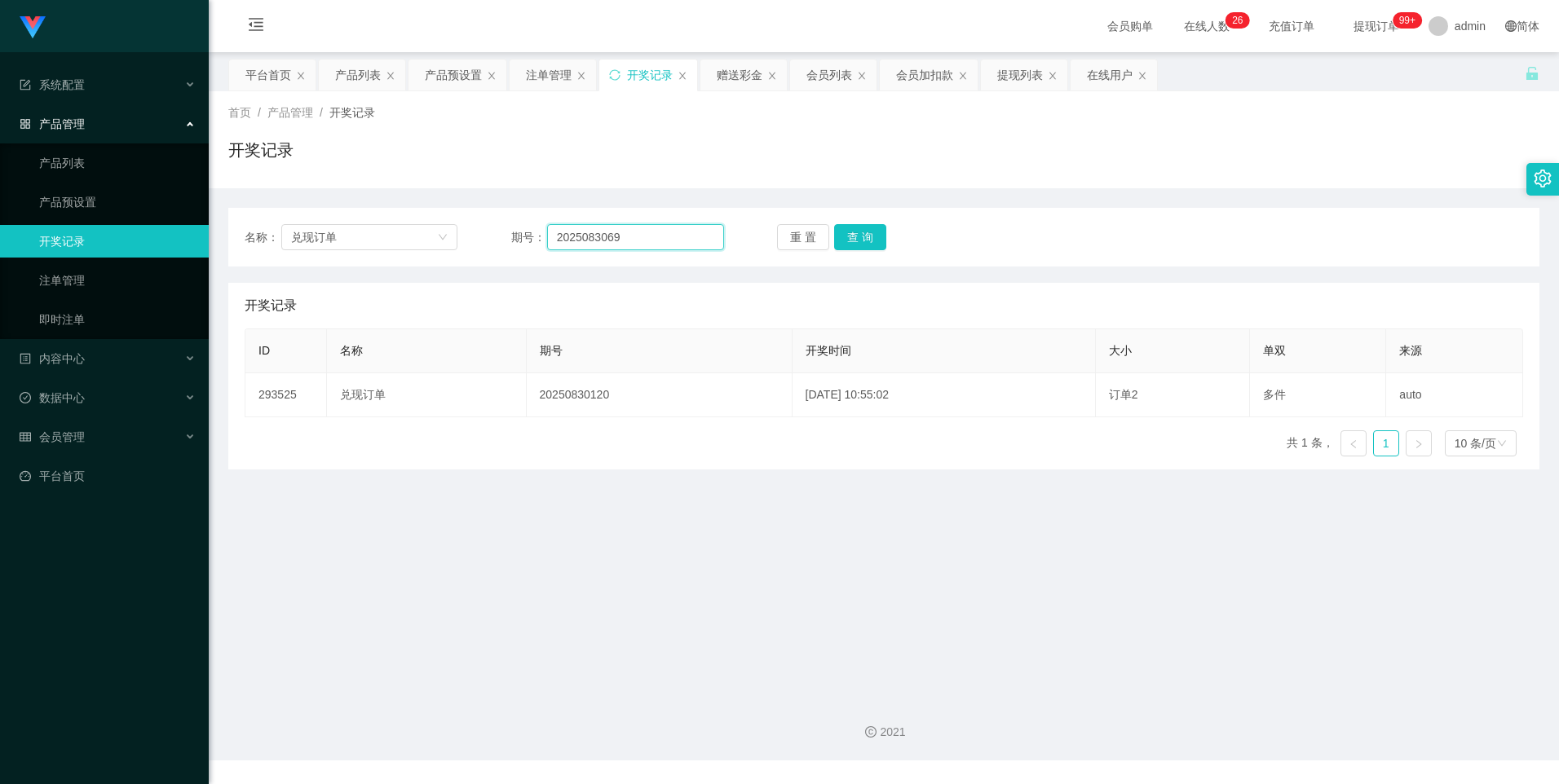
click at [651, 236] on input "2025083069" at bounding box center [636, 237] width 177 height 26
click at [602, 242] on input "2025083069" at bounding box center [636, 237] width 177 height 26
type input "20250830169"
click at [864, 227] on button "查 询" at bounding box center [860, 237] width 52 height 26
click at [864, 228] on button "查 询" at bounding box center [860, 237] width 52 height 26
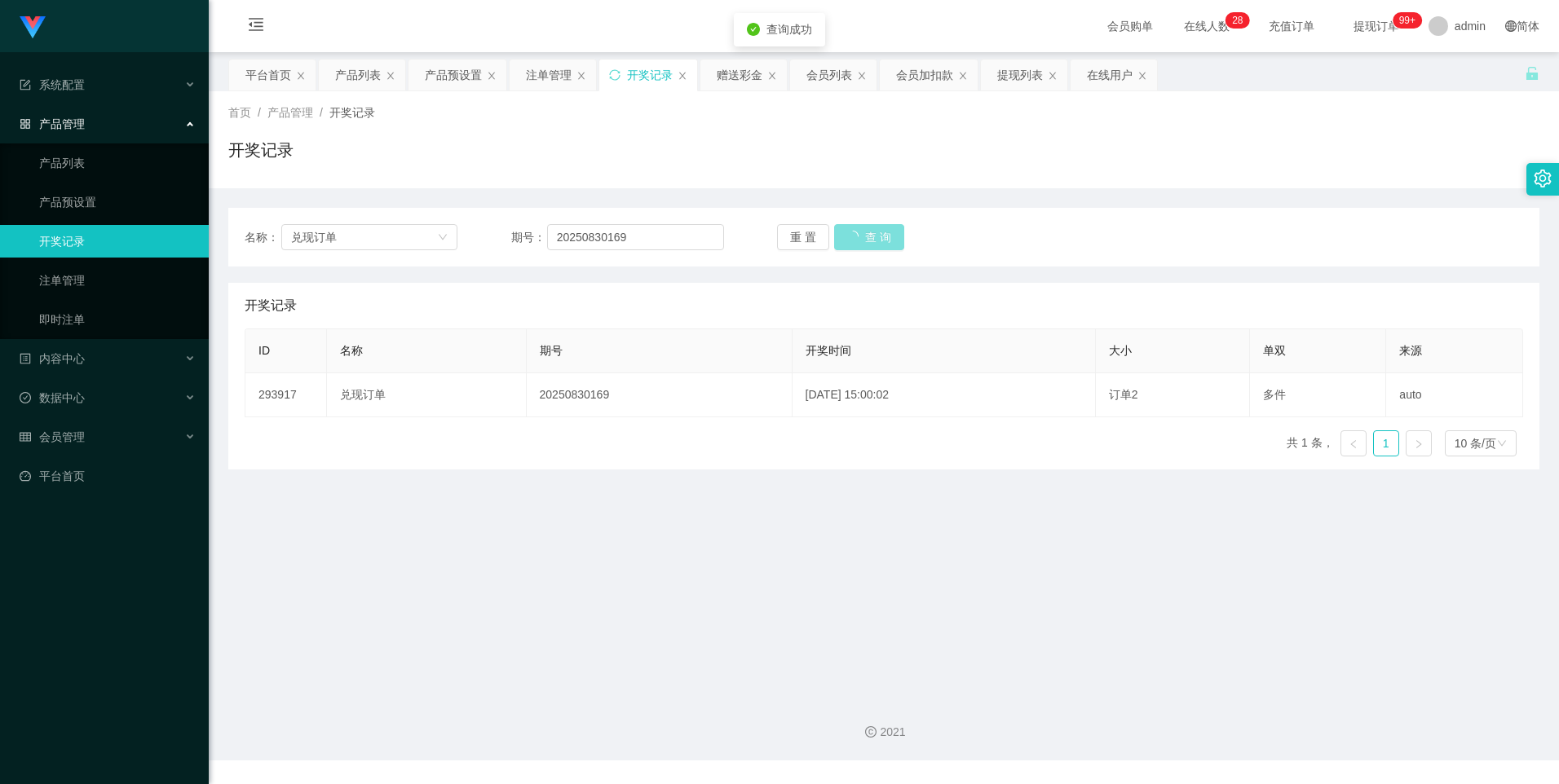
click at [864, 228] on button "查 询" at bounding box center [869, 237] width 70 height 26
click at [811, 470] on main "关闭左侧 关闭右侧 关闭其它 刷新页面 平台首页 产品列表 产品预设置 注单管理 开奖记录 赠送彩金 会员列表 会员加扣款 提现列表 在线用户 首页 / 产品…" at bounding box center [885, 369] width 1351 height 633
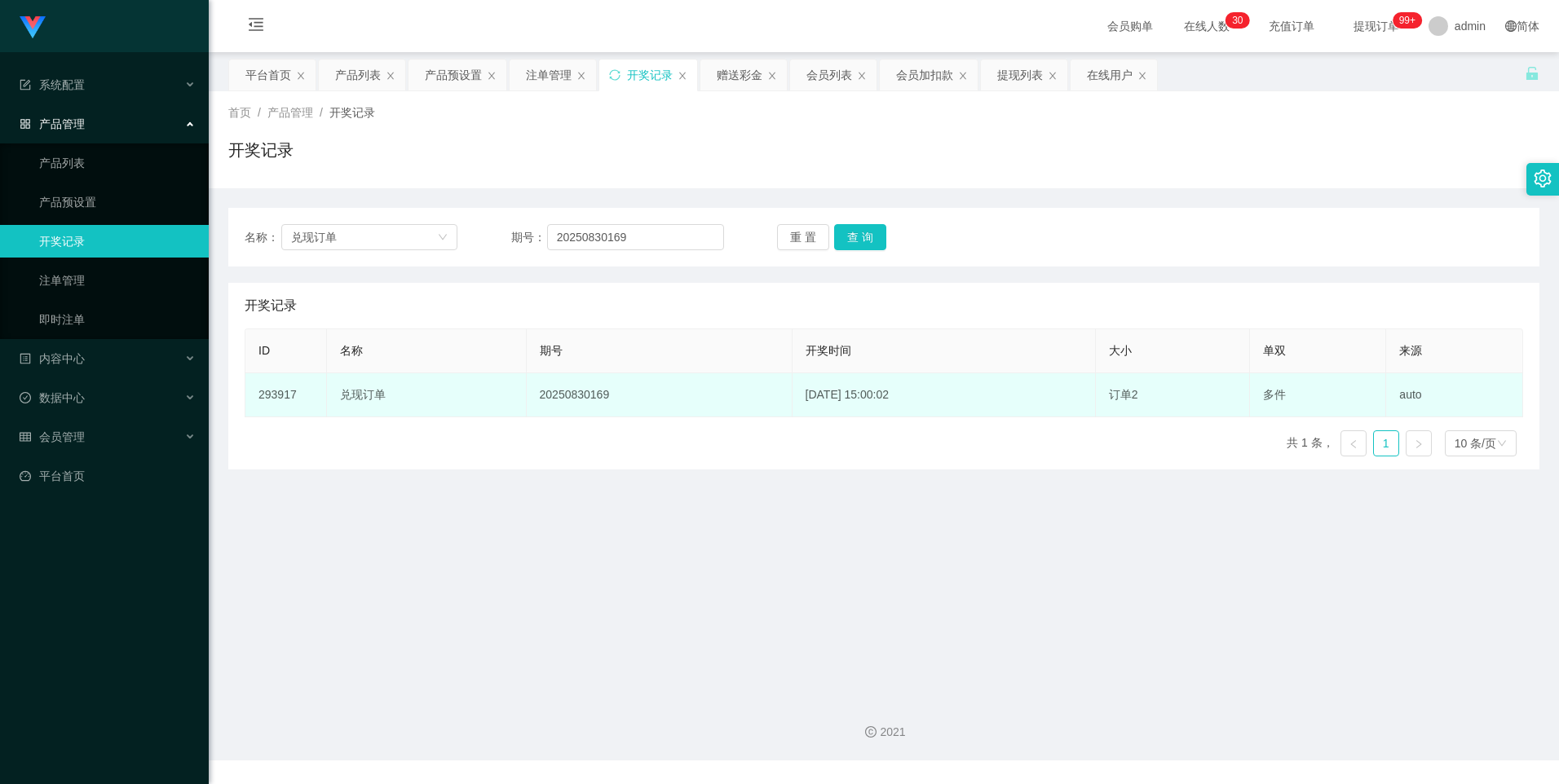
click at [309, 394] on td "293917" at bounding box center [286, 395] width 81 height 44
click at [270, 397] on td "293917" at bounding box center [286, 395] width 81 height 44
drag, startPoint x: 269, startPoint y: 397, endPoint x: 286, endPoint y: 397, distance: 17.0
click at [286, 397] on td "293917" at bounding box center [286, 395] width 81 height 44
click at [288, 396] on td "293917" at bounding box center [286, 395] width 81 height 44
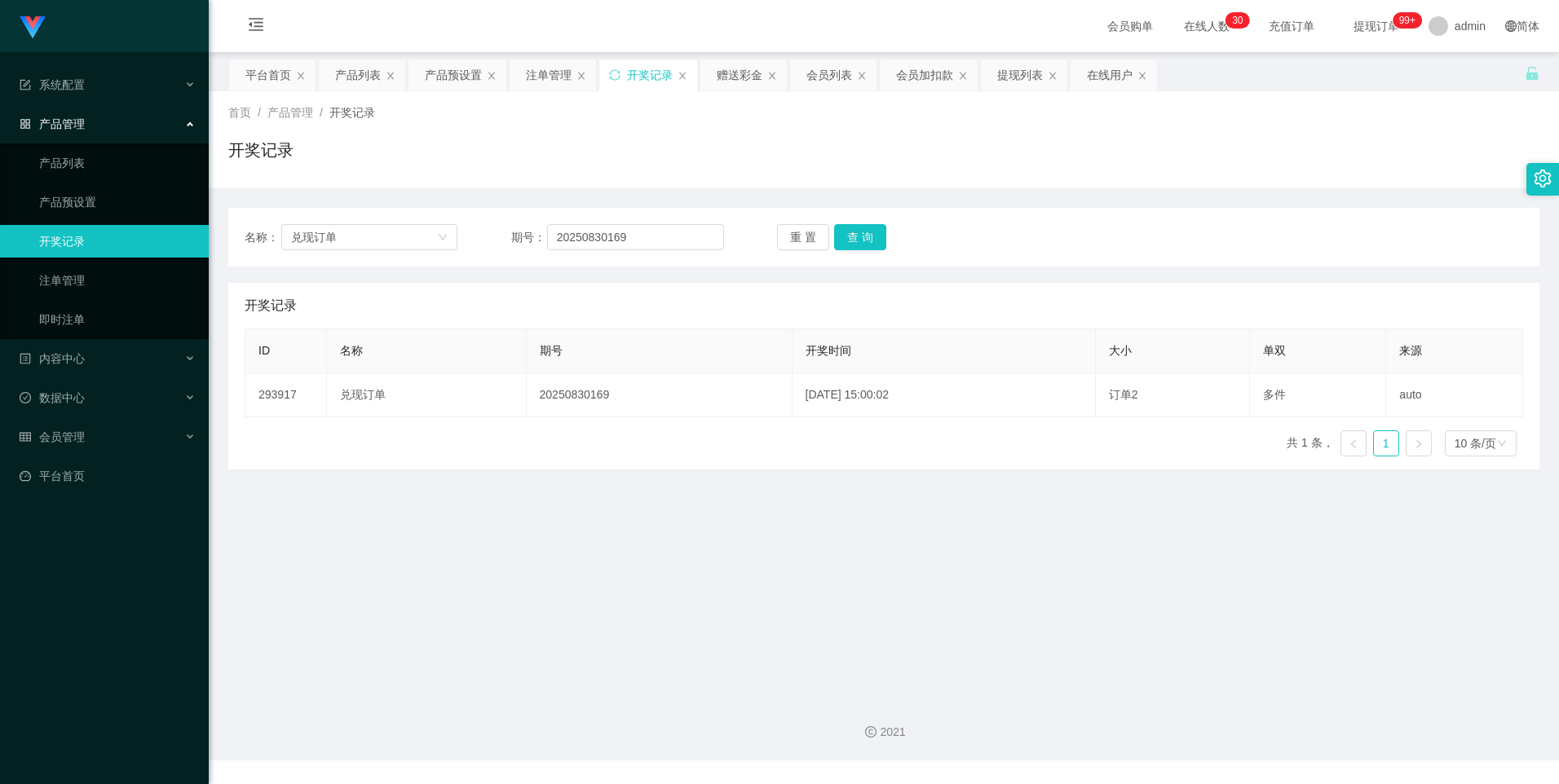
click at [579, 506] on main "关闭左侧 关闭右侧 关闭其它 刷新页面 平台首页 产品列表 产品预设置 注单管理 开奖记录 赠送彩金 会员列表 会员加扣款 提现列表 在线用户 首页 / 产品…" at bounding box center [885, 369] width 1351 height 633
click at [1097, 67] on div "在线用户" at bounding box center [1109, 75] width 46 height 31
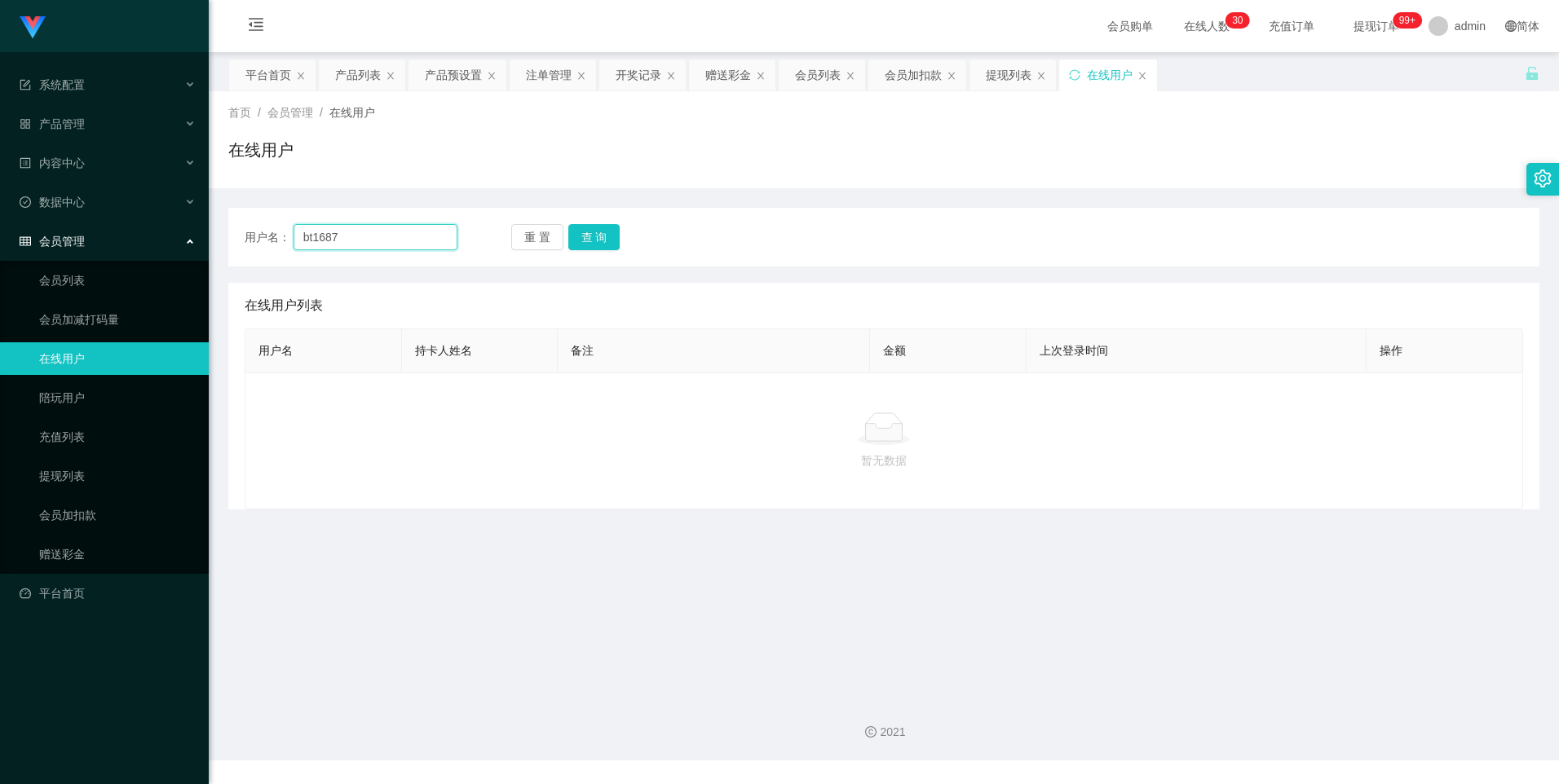
click at [307, 242] on input "bt1687" at bounding box center [376, 237] width 165 height 26
click at [600, 247] on button "查 询" at bounding box center [594, 237] width 52 height 26
click at [565, 542] on main "关闭左侧 关闭右侧 关闭其它 刷新页面 平台首页 产品列表 产品预设置 注单管理 开奖记录 赠送彩金 会员列表 会员加扣款 提现列表 在线用户 首页 / 会员…" at bounding box center [885, 369] width 1351 height 633
click at [723, 659] on main "关闭左侧 关闭右侧 关闭其它 刷新页面 平台首页 产品列表 产品预设置 注单管理 开奖记录 赠送彩金 会员列表 会员加扣款 提现列表 在线用户 首页 / 会员…" at bounding box center [885, 369] width 1351 height 633
click at [312, 239] on input "dt1687" at bounding box center [376, 237] width 165 height 26
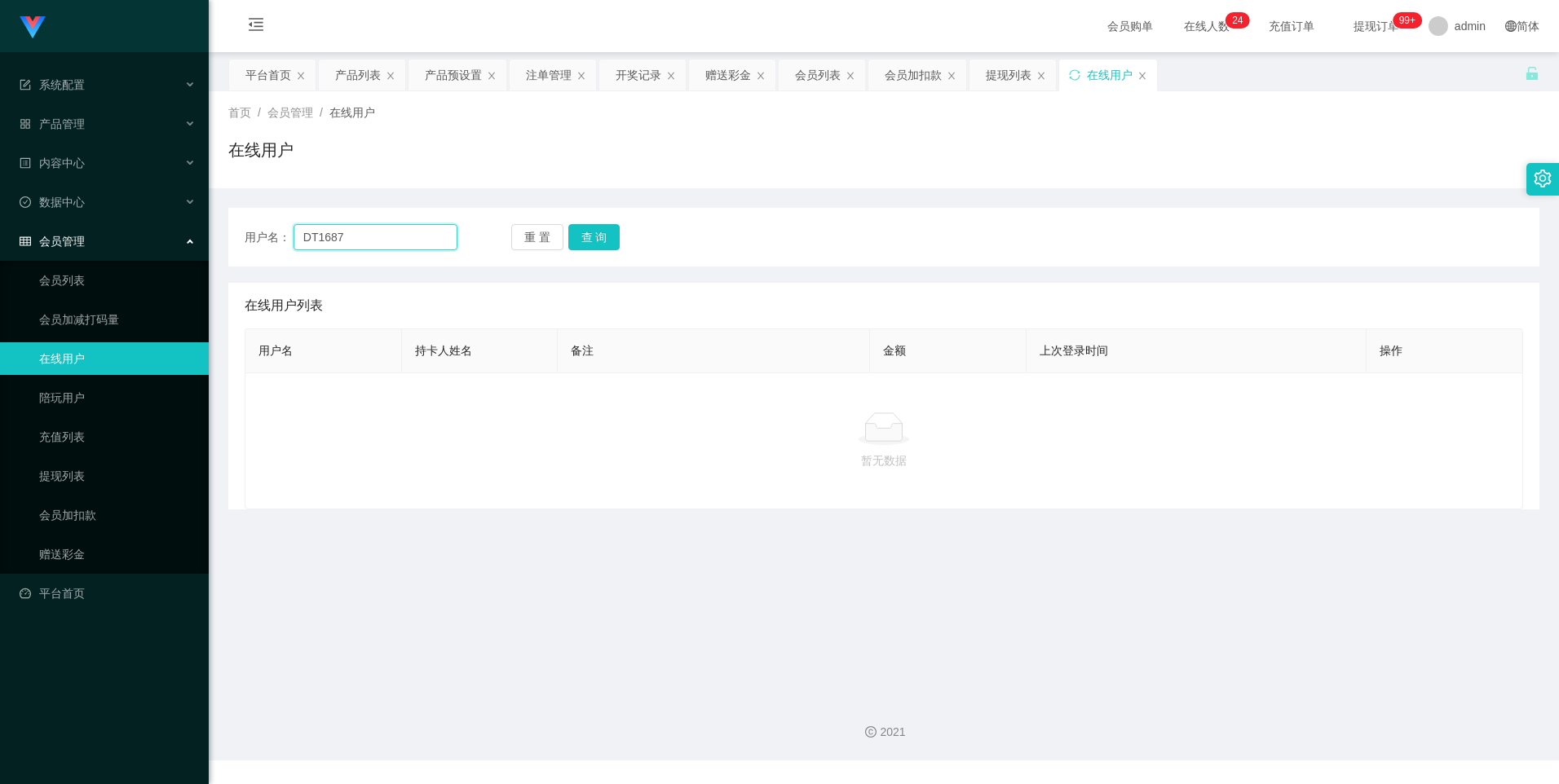
type input "DT1687"
click at [610, 251] on div "用户名： DT1687 重 置 查 询" at bounding box center [884, 237] width 1311 height 59
click at [603, 243] on button "查 询" at bounding box center [594, 237] width 52 height 26
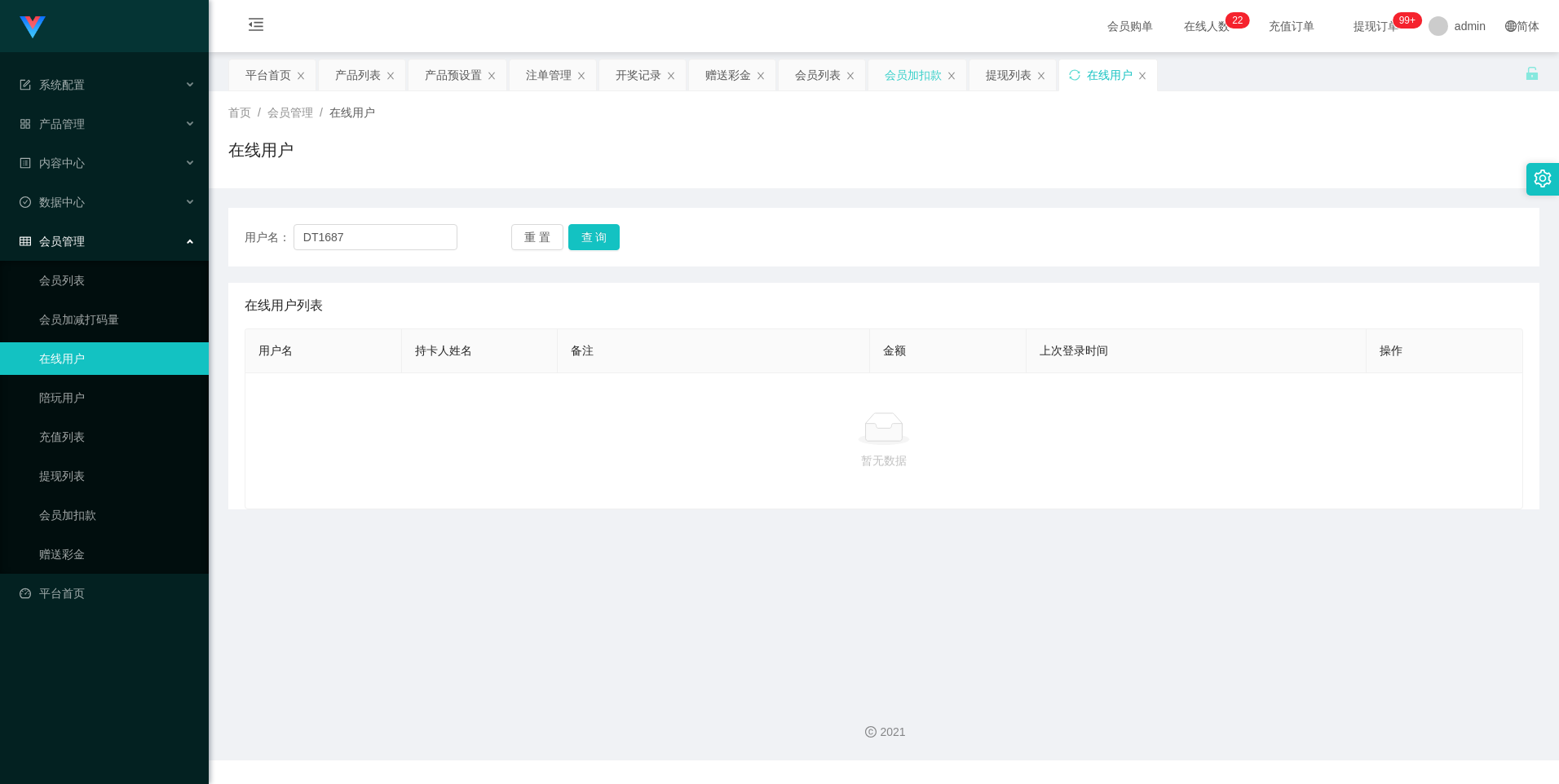
click at [907, 78] on div "会员加扣款" at bounding box center [912, 75] width 57 height 31
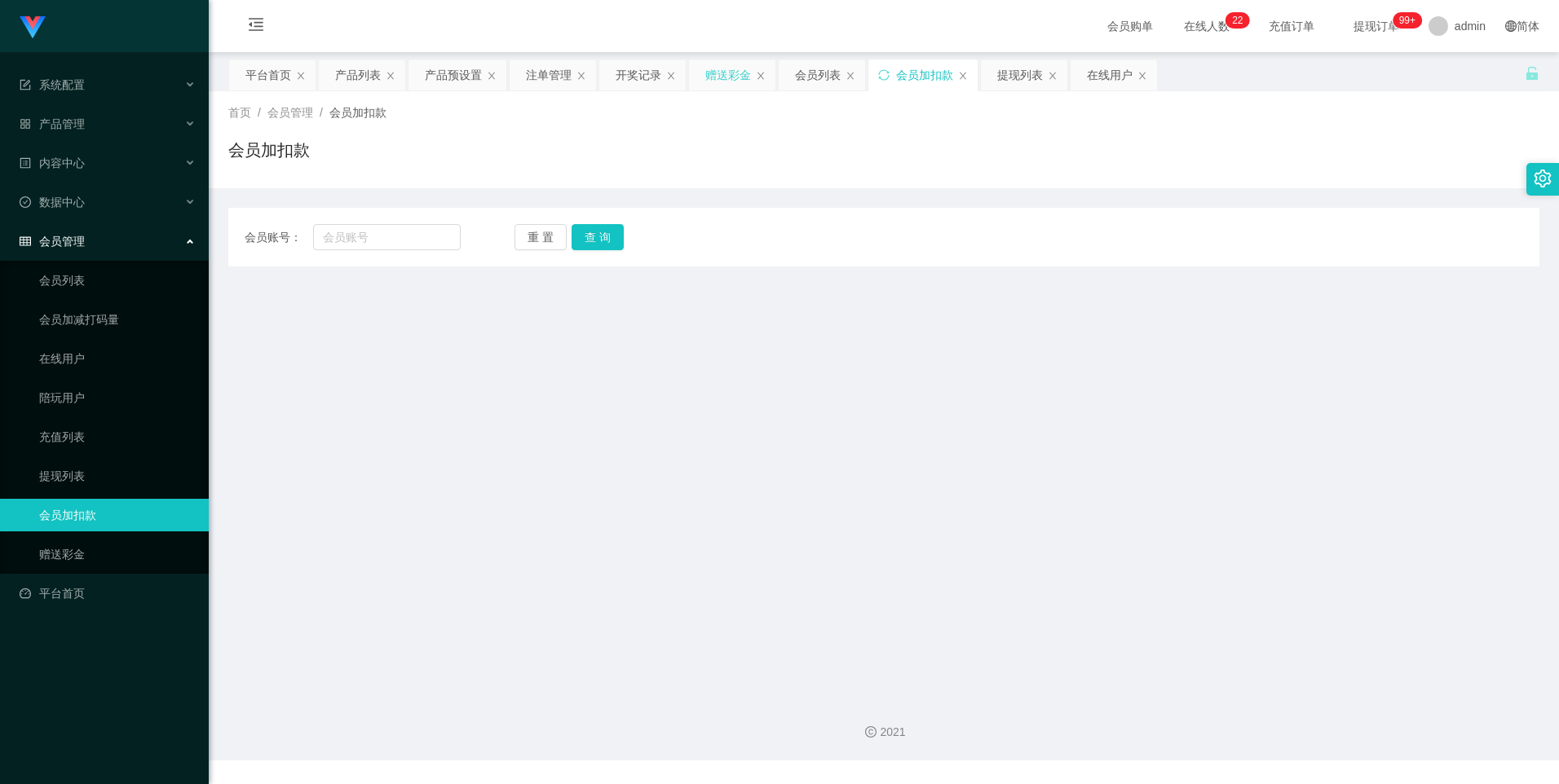
click at [721, 79] on div "赠送彩金" at bounding box center [728, 75] width 46 height 31
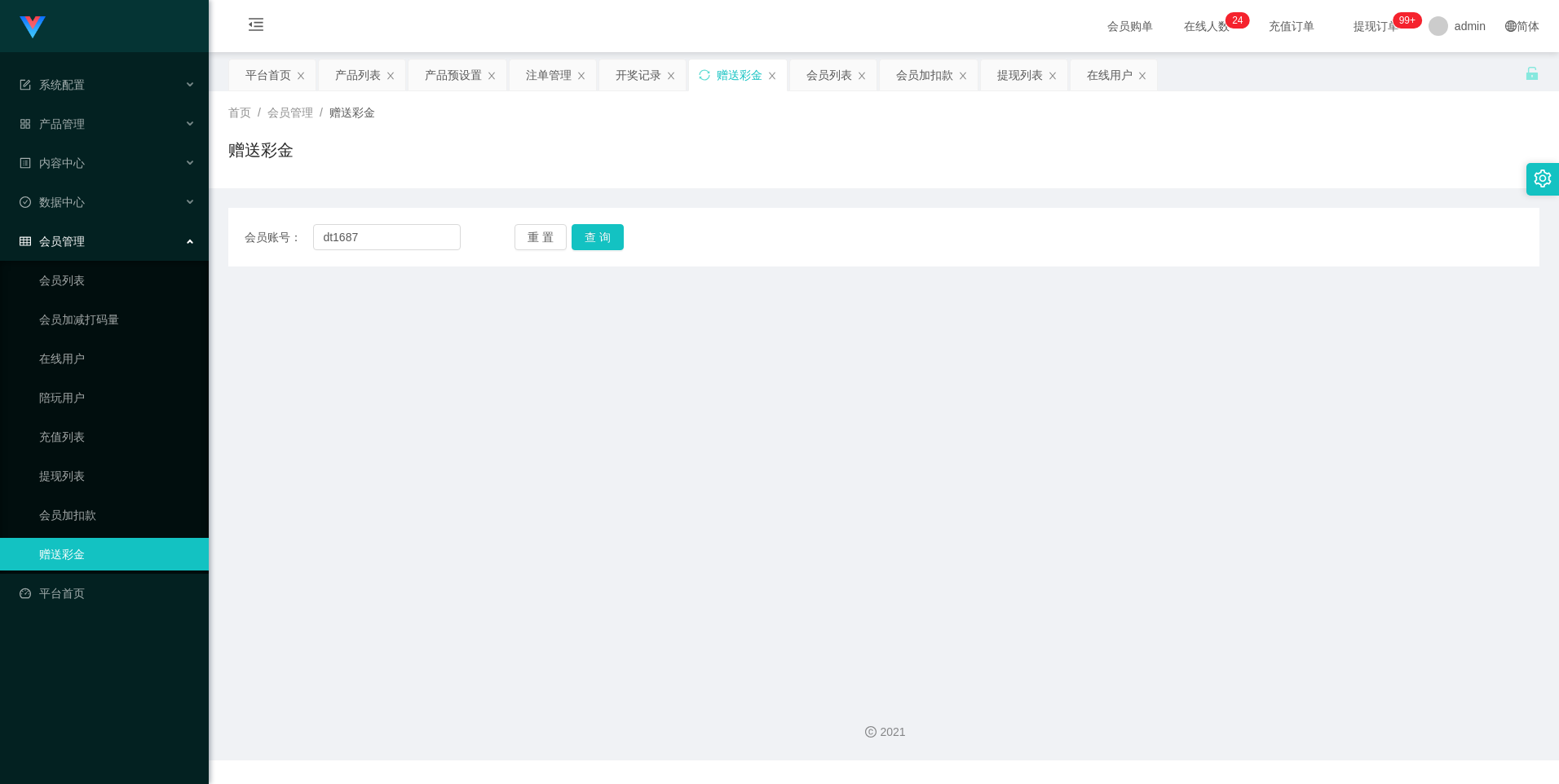
type input "dt1687"
click at [579, 237] on button "查 询" at bounding box center [598, 237] width 52 height 26
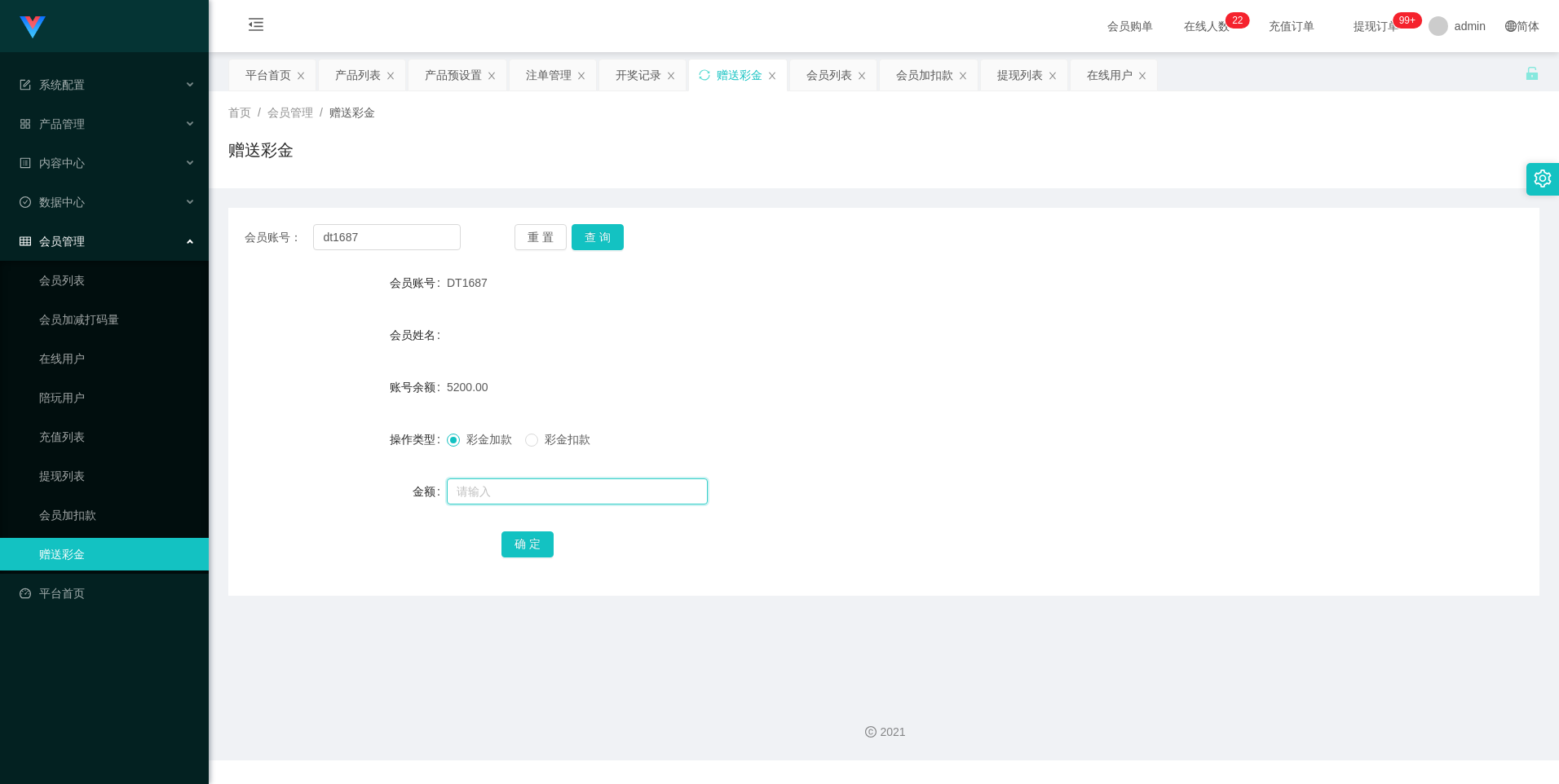
click at [516, 493] on input "text" at bounding box center [577, 491] width 261 height 26
click at [643, 497] on input "text" at bounding box center [577, 491] width 261 height 26
type input "1500"
click at [524, 541] on button "确 定" at bounding box center [527, 544] width 52 height 26
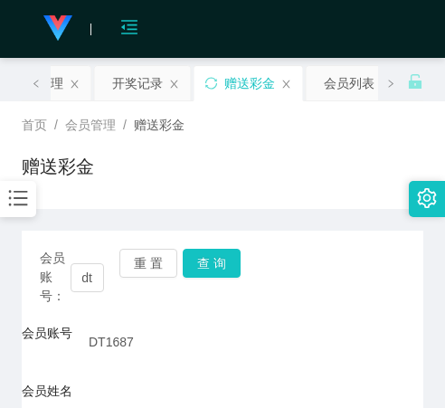
drag, startPoint x: 120, startPoint y: 89, endPoint x: 131, endPoint y: 47, distance: 43.0
click at [122, 78] on div "开奖记录" at bounding box center [137, 83] width 51 height 34
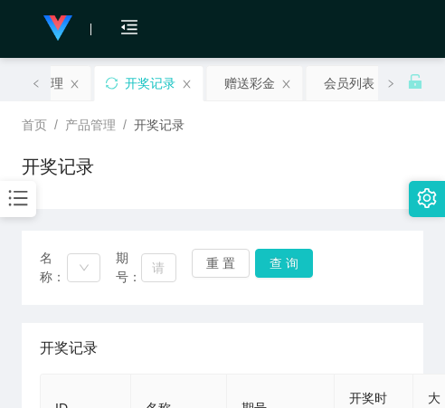
click at [137, 175] on div "开奖记录" at bounding box center [223, 174] width 402 height 42
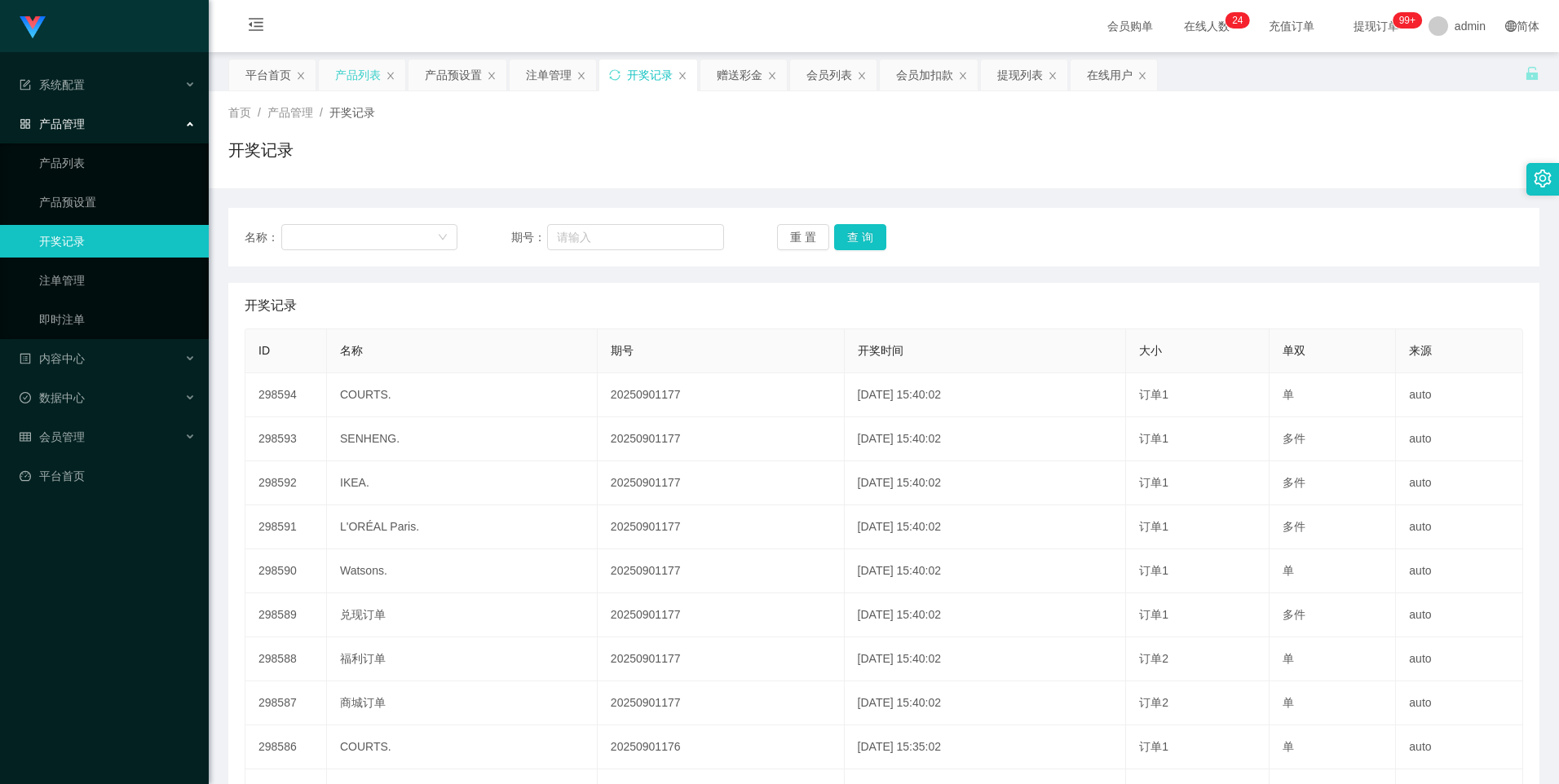
click at [336, 68] on div "产品列表" at bounding box center [358, 75] width 46 height 31
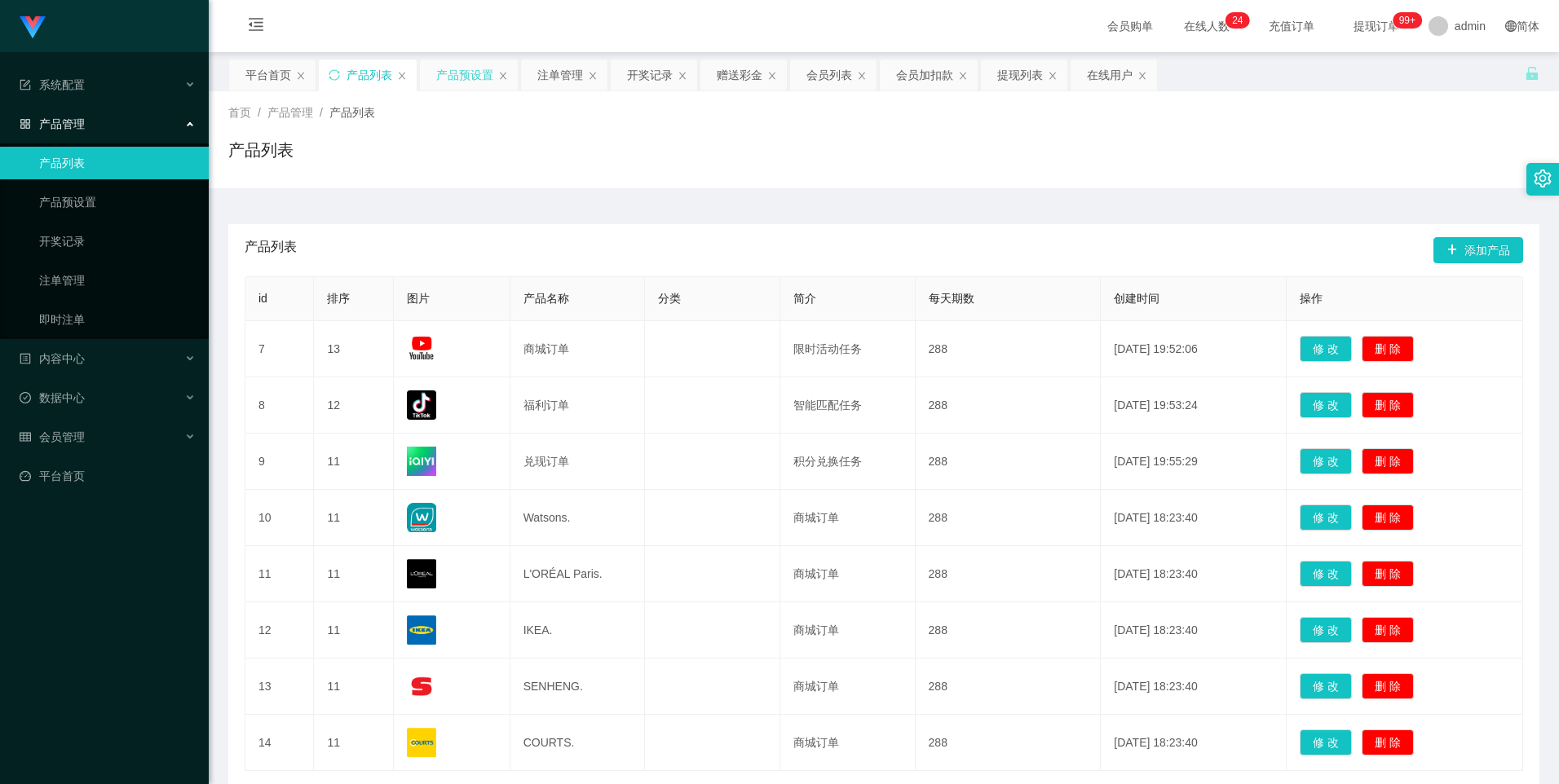
click at [464, 82] on div "产品预设置" at bounding box center [464, 75] width 57 height 31
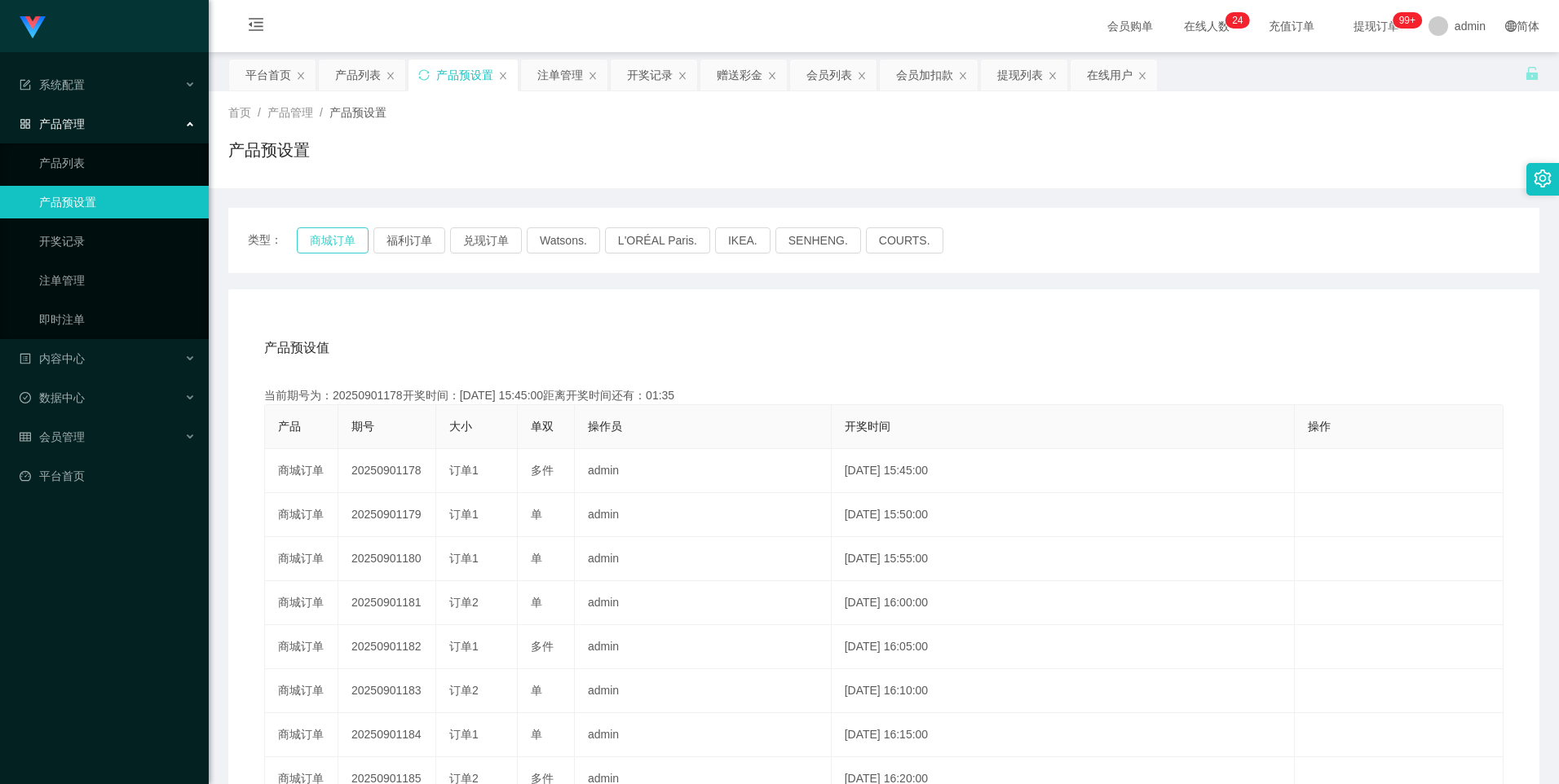
click at [314, 247] on button "商城订单" at bounding box center [333, 240] width 72 height 26
click at [336, 251] on button "商城订单" at bounding box center [333, 240] width 72 height 26
click at [339, 242] on button "商城订单" at bounding box center [333, 240] width 72 height 26
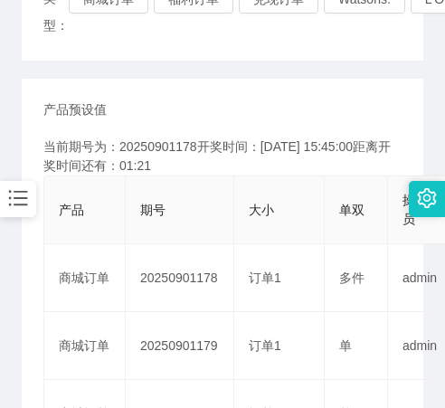
scroll to position [271, 0]
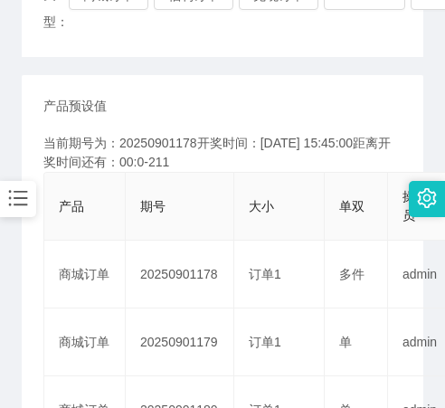
click at [184, 234] on th "期号" at bounding box center [180, 207] width 109 height 68
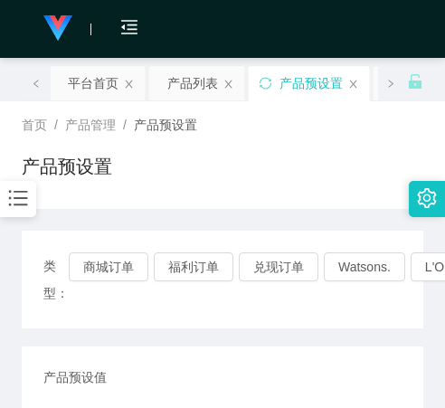
click at [188, 192] on div "产品预设置" at bounding box center [223, 174] width 402 height 42
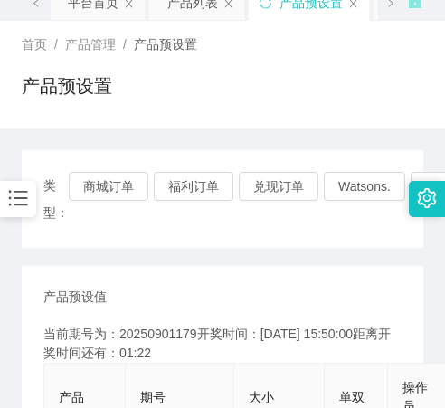
scroll to position [90, 0]
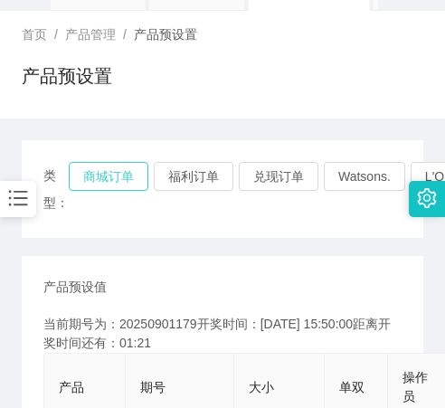
click at [114, 182] on button "商城订单" at bounding box center [109, 176] width 80 height 29
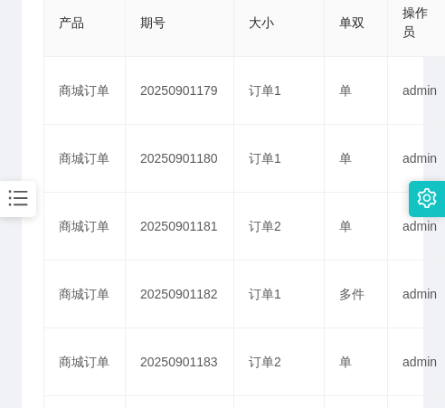
scroll to position [543, 0]
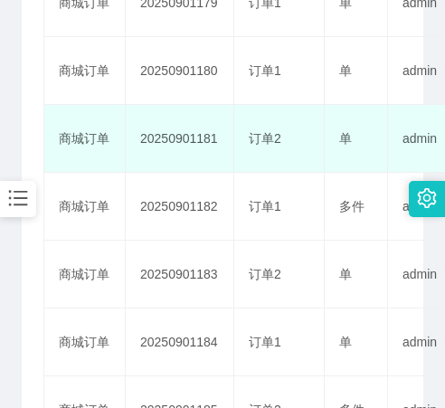
click at [206, 173] on td "20250901181" at bounding box center [180, 139] width 109 height 68
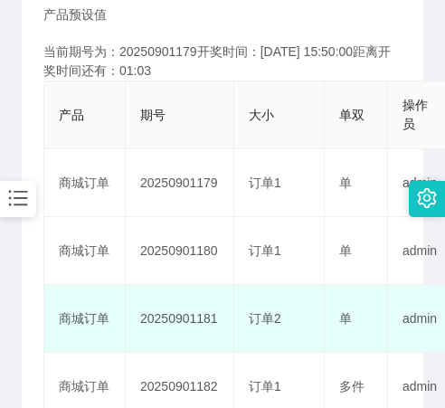
scroll to position [362, 0]
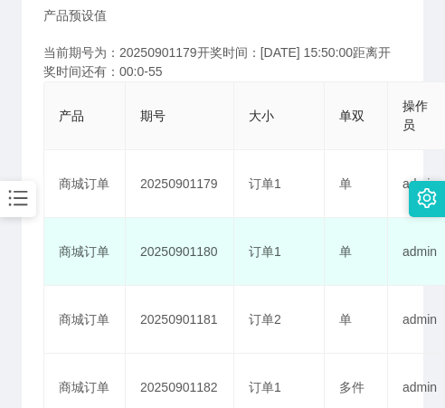
click at [149, 239] on td "20250901180" at bounding box center [180, 252] width 109 height 68
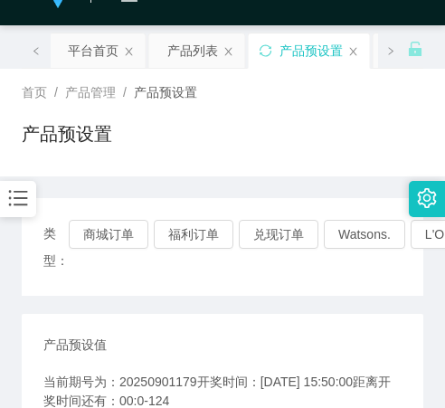
scroll to position [0, 0]
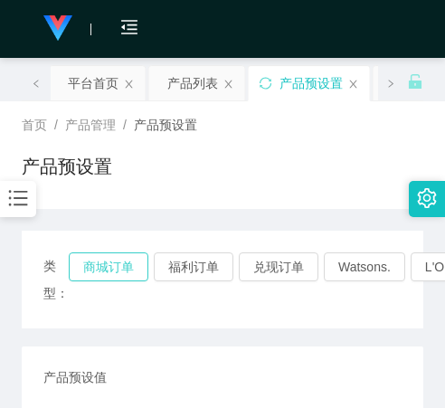
click at [120, 268] on button "商城订单" at bounding box center [109, 266] width 80 height 29
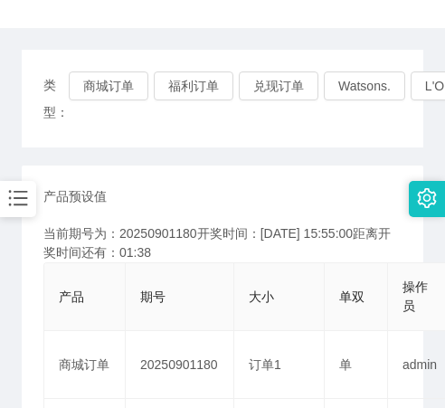
click at [215, 205] on div "产品预设值 添加期号" at bounding box center [222, 196] width 358 height 19
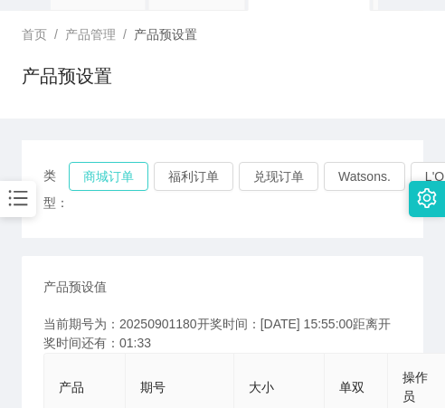
click at [123, 177] on button "商城订单" at bounding box center [109, 176] width 80 height 29
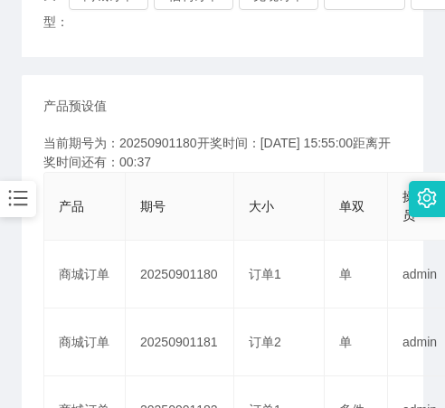
scroll to position [362, 0]
